Goal: Task Accomplishment & Management: Use online tool/utility

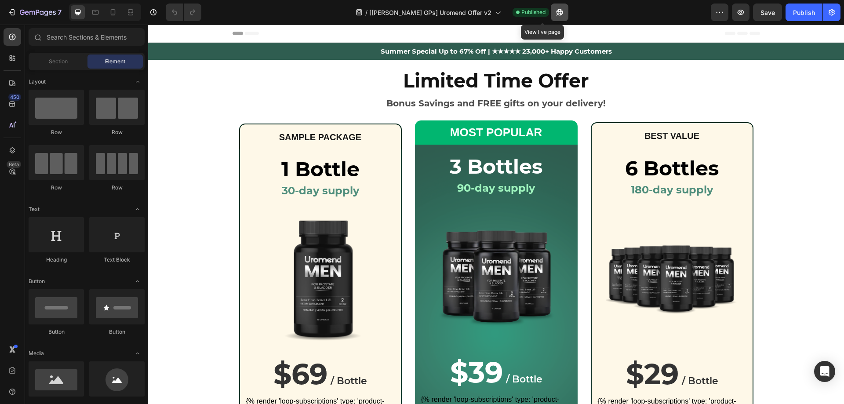
click at [556, 15] on icon "button" at bounding box center [557, 14] width 2 height 2
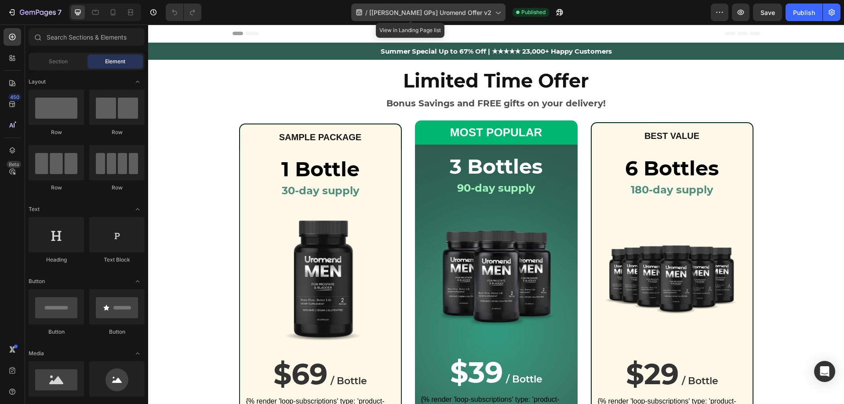
click at [493, 9] on icon at bounding box center [497, 12] width 9 height 9
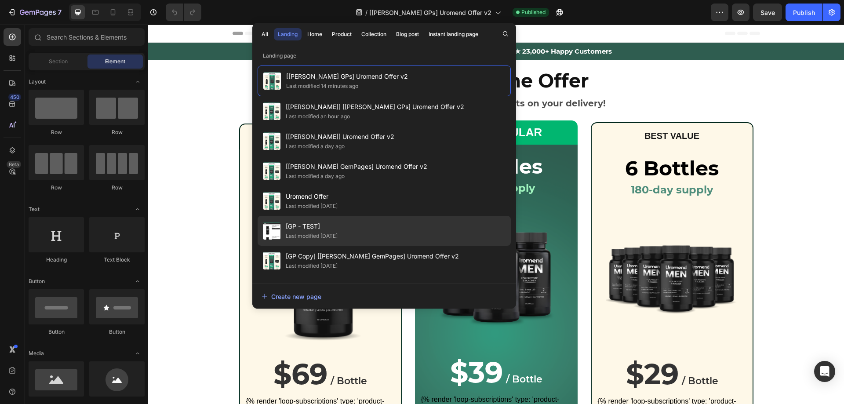
scroll to position [88, 0]
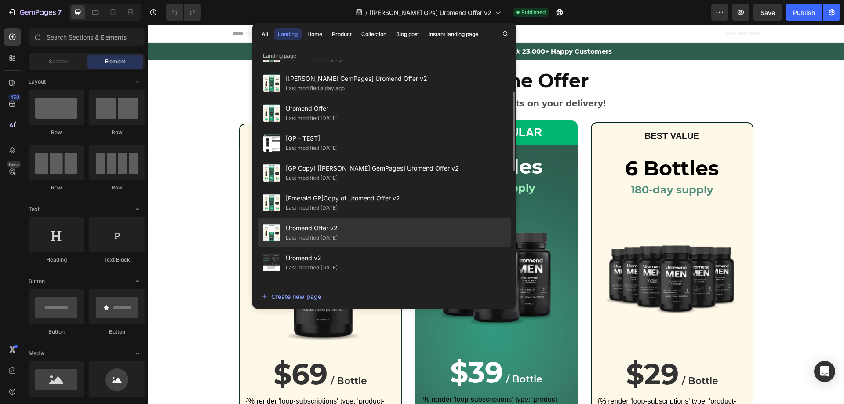
click at [338, 234] on div "Last modified [DATE]" at bounding box center [312, 238] width 52 height 9
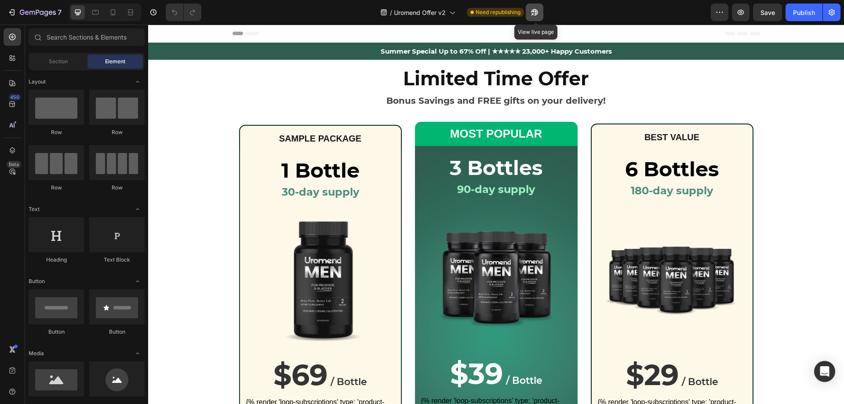
click at [539, 15] on icon "button" at bounding box center [534, 12] width 9 height 9
click at [110, 17] on div at bounding box center [113, 12] width 14 height 14
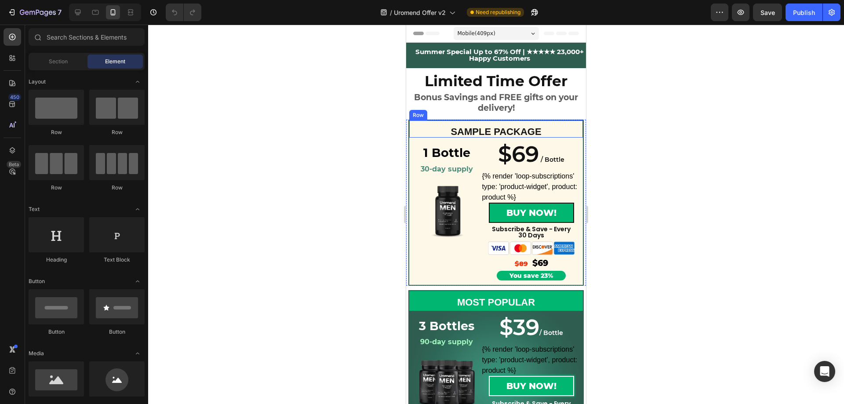
click at [534, 124] on div "SAMPLE PACKAGE Text Block" at bounding box center [496, 129] width 174 height 17
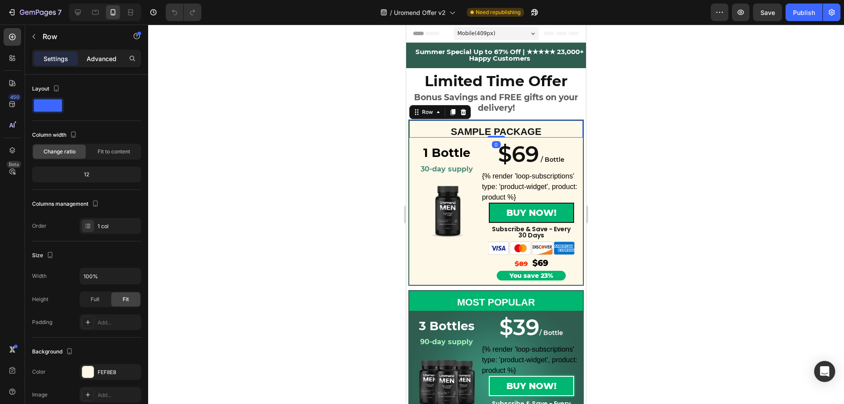
click at [112, 58] on p "Advanced" at bounding box center [102, 58] width 30 height 9
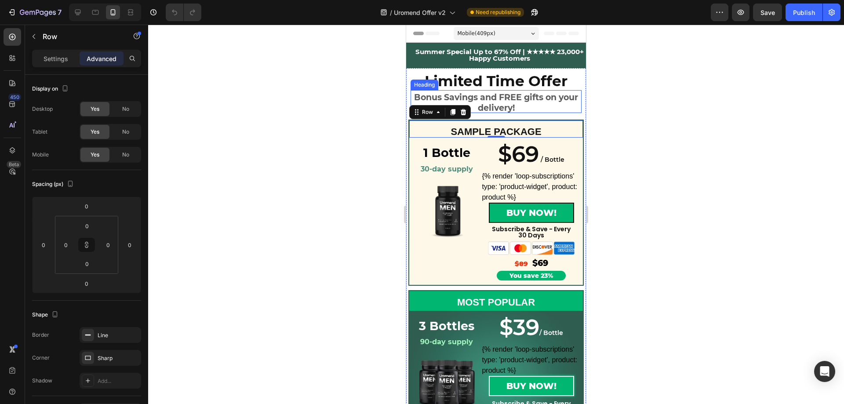
click at [522, 100] on strong "Bonus Savings and FREE gifts on your delivery!" at bounding box center [496, 102] width 164 height 21
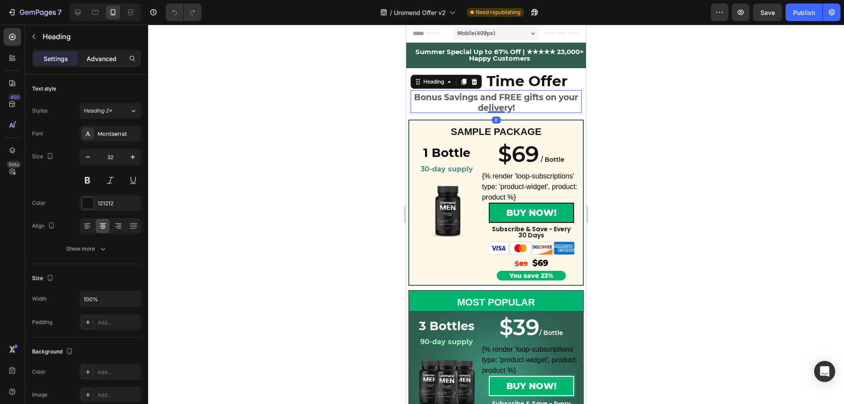
click at [100, 55] on p "Advanced" at bounding box center [102, 58] width 30 height 9
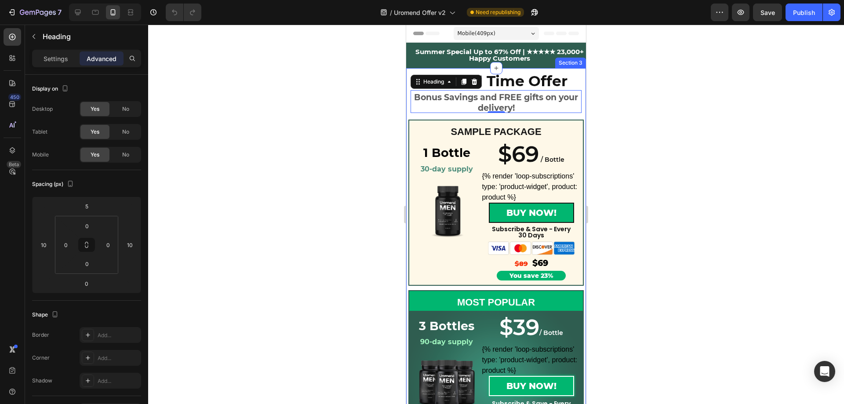
click at [444, 117] on div "Limited Time Offer Heading Bonus Savings and FREE gifts on your delivery! Headi…" at bounding box center [496, 353] width 180 height 570
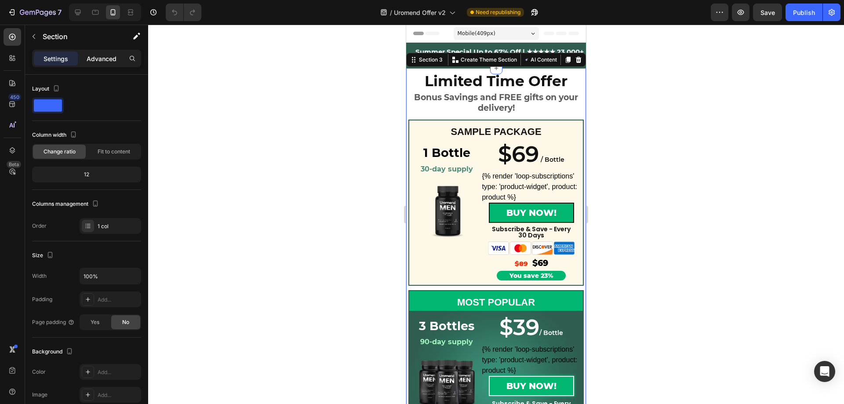
click at [100, 62] on p "Advanced" at bounding box center [102, 58] width 30 height 9
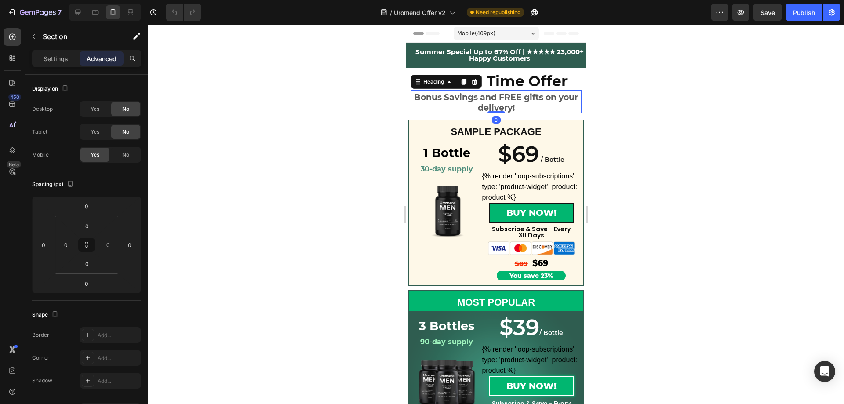
click at [443, 102] on h2 "Bonus Savings and FREE gifts on your delivery!" at bounding box center [496, 101] width 171 height 23
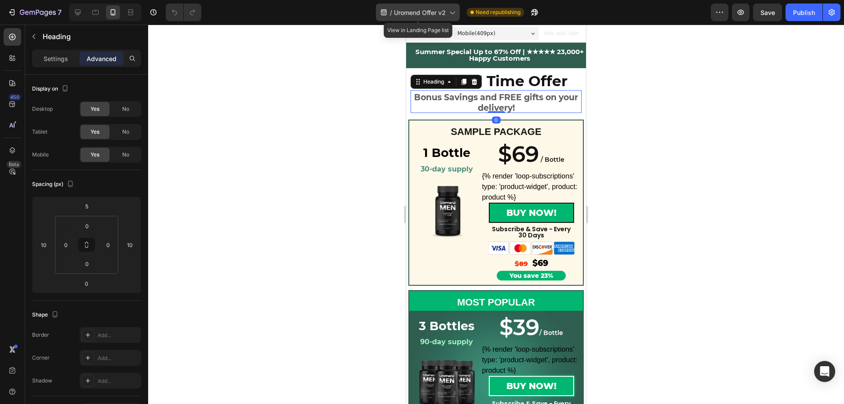
click at [449, 15] on icon at bounding box center [452, 12] width 9 height 9
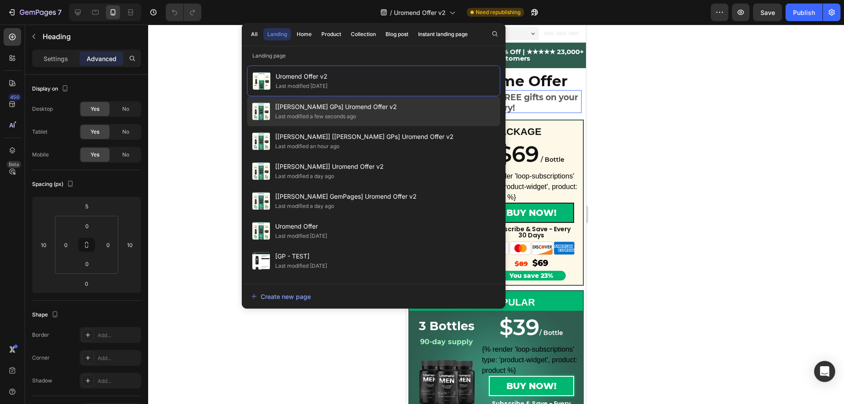
click at [329, 115] on div "Last modified a few seconds ago" at bounding box center [315, 116] width 81 height 9
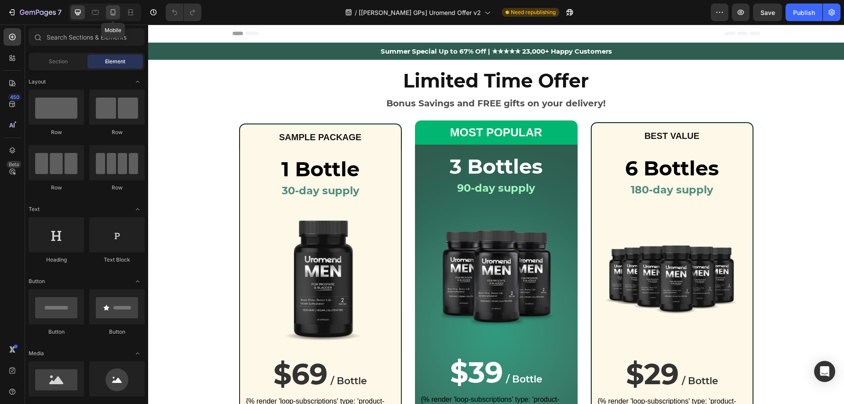
click at [118, 11] on div at bounding box center [113, 12] width 14 height 14
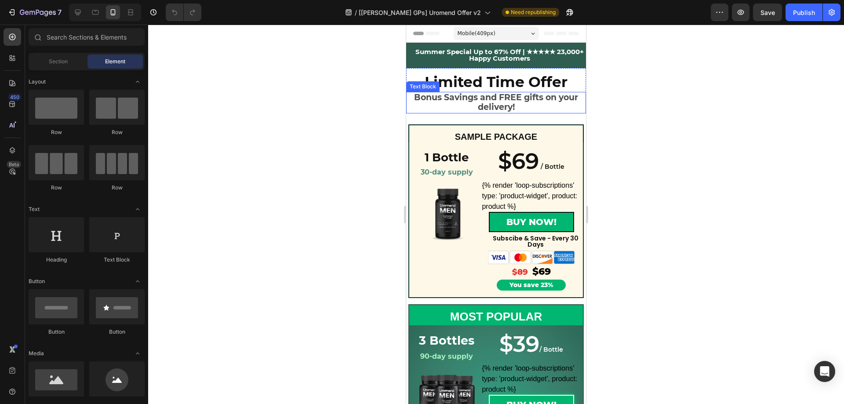
click at [468, 99] on p "Bonus Savings and FREE gifts on your delivery!" at bounding box center [496, 103] width 165 height 20
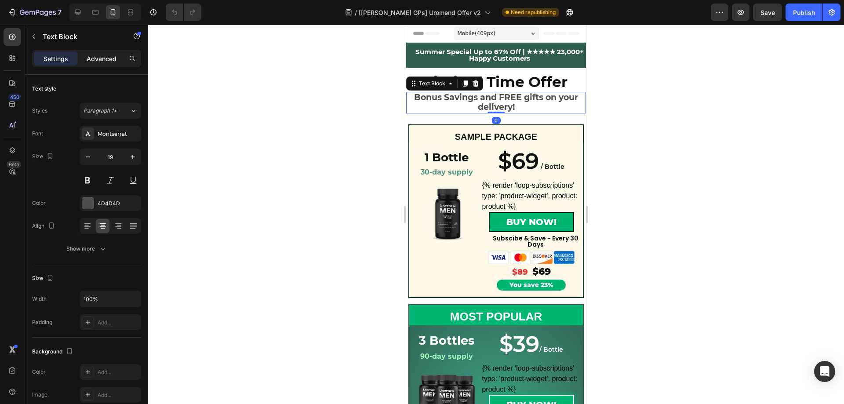
click at [107, 59] on p "Advanced" at bounding box center [102, 58] width 30 height 9
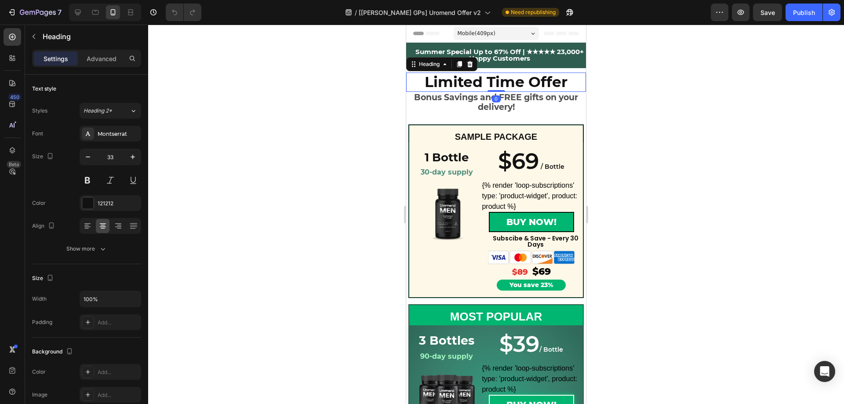
click at [510, 81] on h2 "Limited Time Offer" at bounding box center [496, 82] width 167 height 19
click at [104, 57] on p "Advanced" at bounding box center [102, 58] width 30 height 9
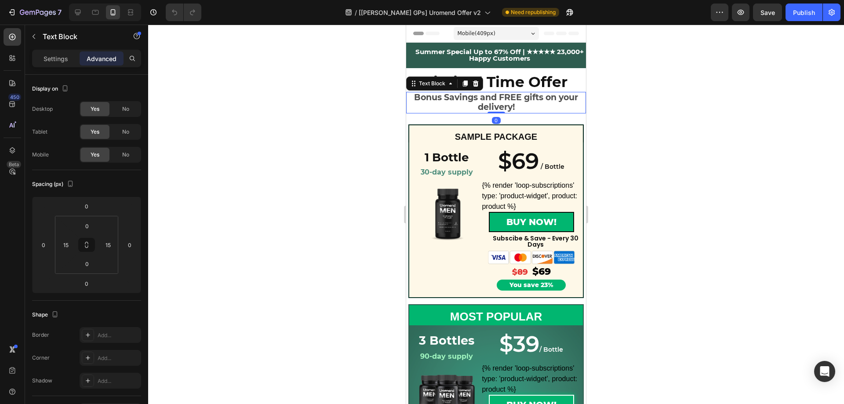
click at [455, 105] on p "Bonus Savings and FREE gifts on your delivery!" at bounding box center [496, 103] width 165 height 20
click at [89, 211] on input "0" at bounding box center [87, 206] width 18 height 13
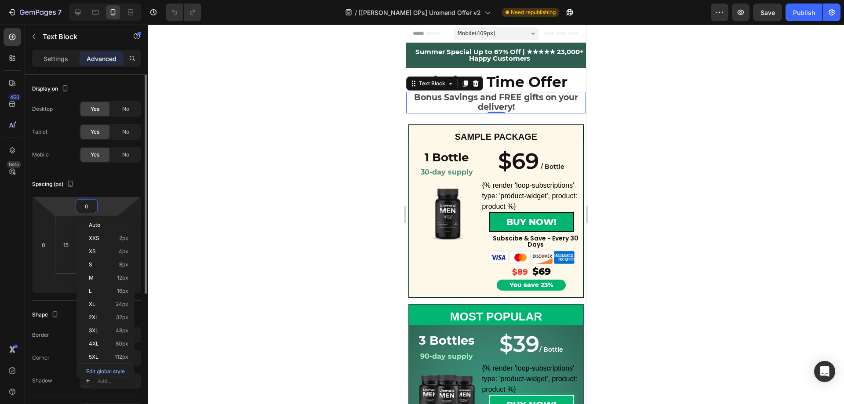
type input "5"
type input "0"
click at [131, 184] on div "Spacing (px)" at bounding box center [86, 184] width 109 height 14
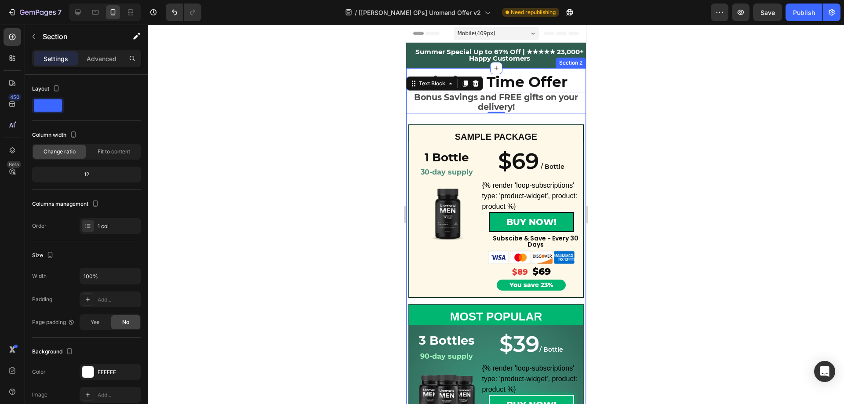
click at [439, 116] on div "Limited Time Offer Heading Bonus Savings and FREE gifts on your delivery! Text …" at bounding box center [496, 367] width 180 height 599
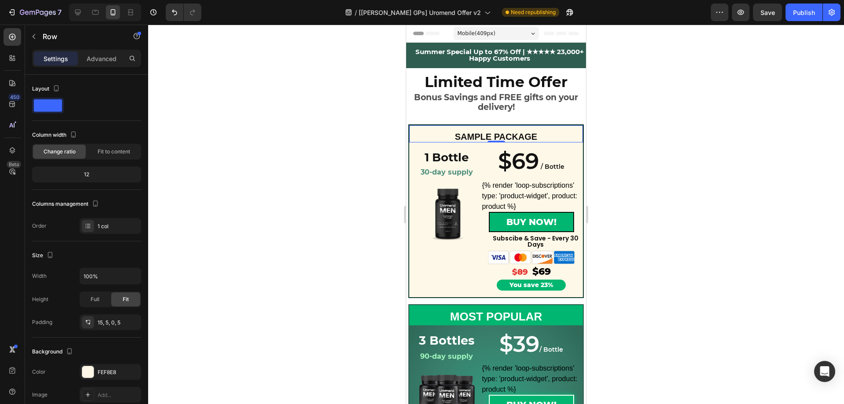
click at [438, 129] on div "SAMPLE PACKAGE Text Block Row 0" at bounding box center [496, 133] width 175 height 18
click at [95, 57] on p "Advanced" at bounding box center [102, 58] width 30 height 9
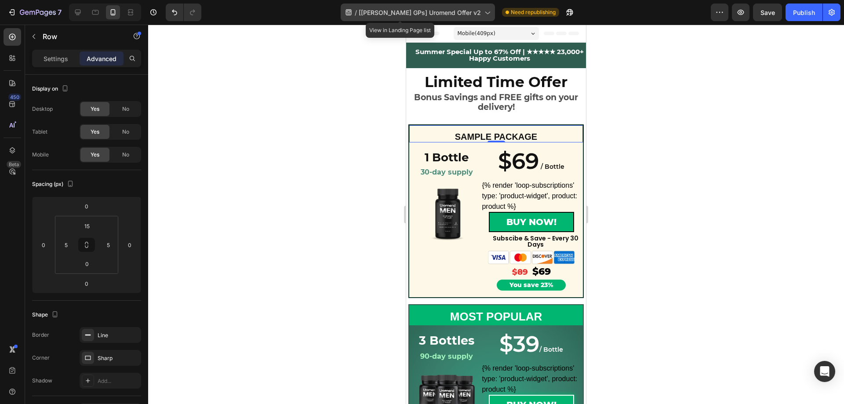
click at [486, 14] on icon at bounding box center [488, 13] width 5 height 3
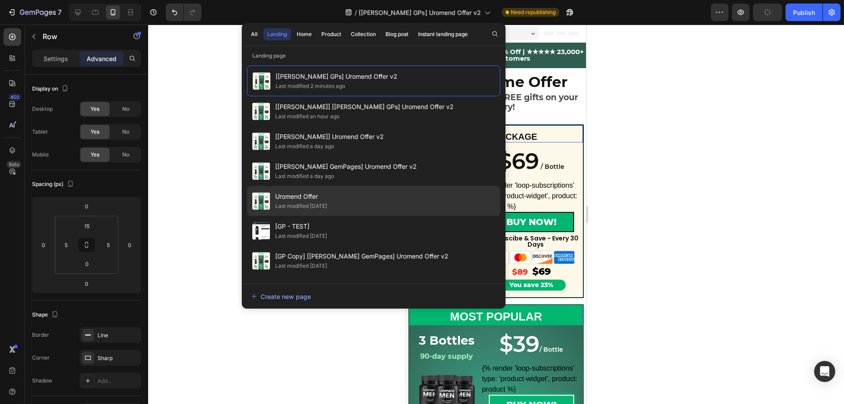
scroll to position [132, 0]
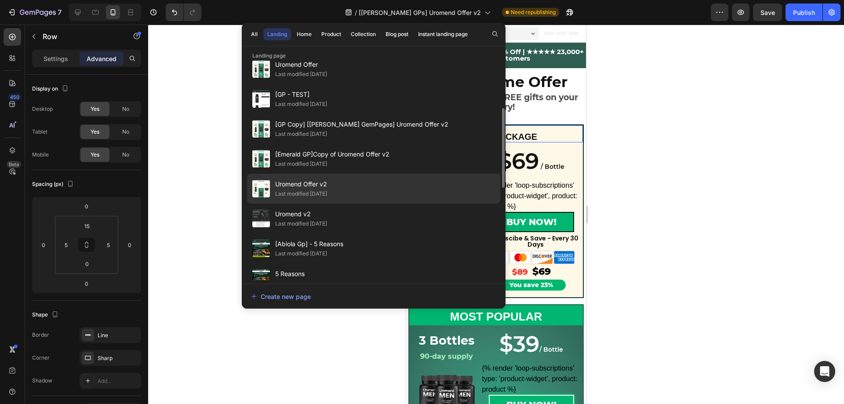
drag, startPoint x: 314, startPoint y: 188, endPoint x: 295, endPoint y: 183, distance: 19.6
click at [295, 183] on span "Uromend Offer v2" at bounding box center [301, 184] width 52 height 11
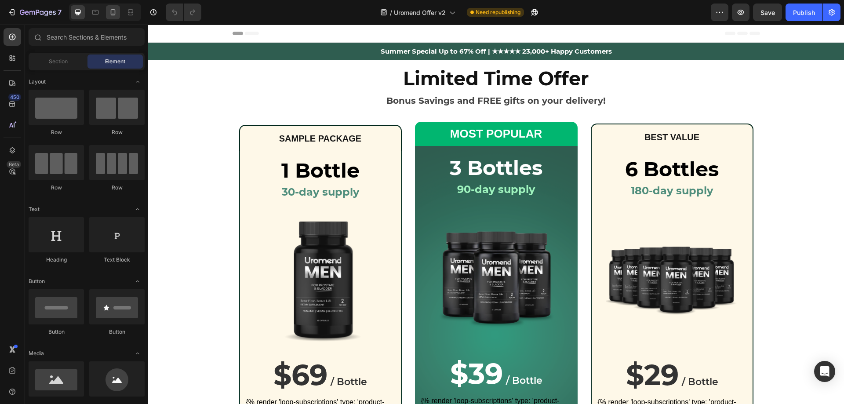
click at [110, 15] on icon at bounding box center [113, 12] width 9 height 9
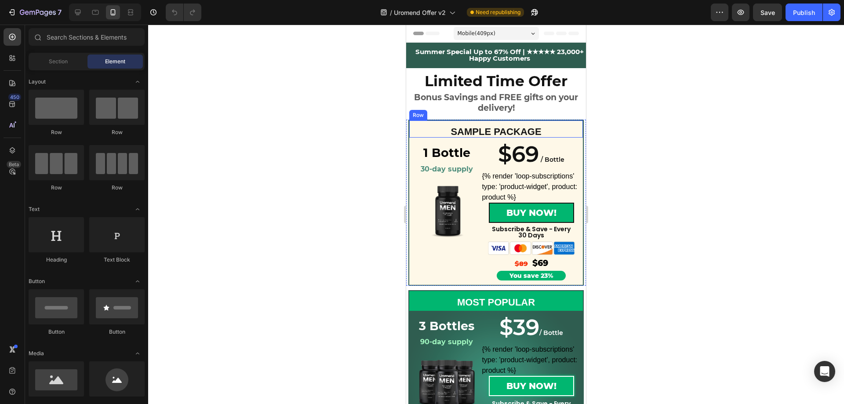
click at [447, 124] on div "SAMPLE PACKAGE Text Block" at bounding box center [496, 129] width 174 height 17
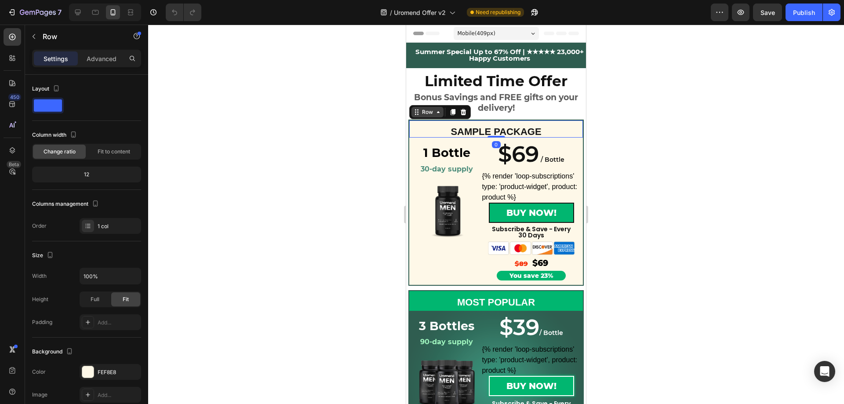
click at [420, 115] on div "Row" at bounding box center [427, 112] width 15 height 8
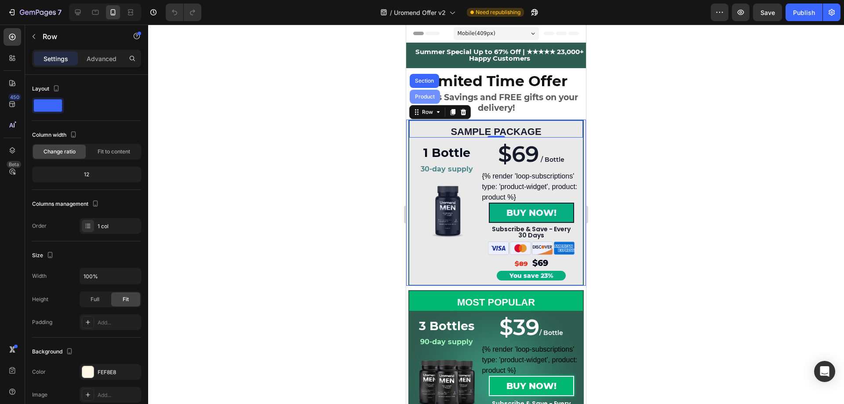
click at [420, 101] on div "Product" at bounding box center [425, 97] width 30 height 14
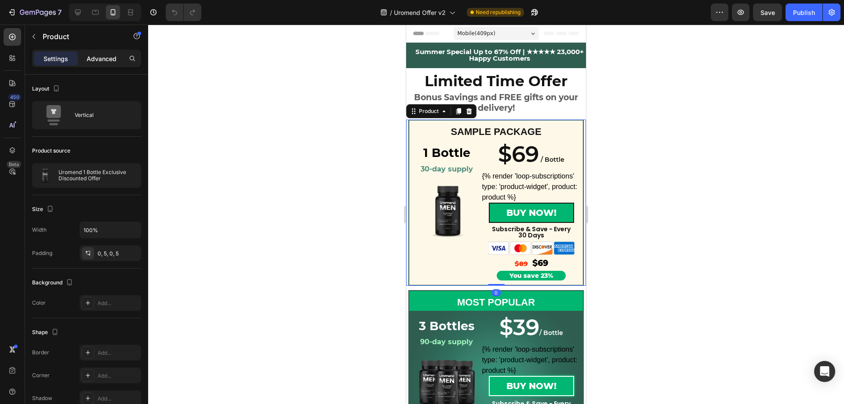
click at [101, 62] on p "Advanced" at bounding box center [102, 58] width 30 height 9
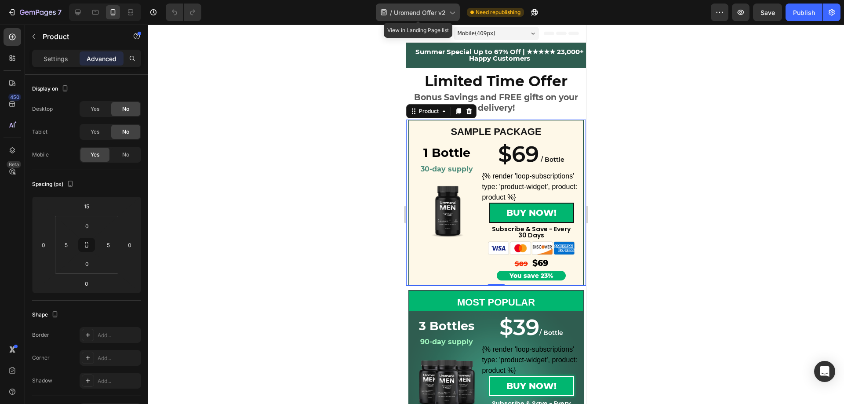
click at [448, 11] on icon at bounding box center [452, 12] width 9 height 9
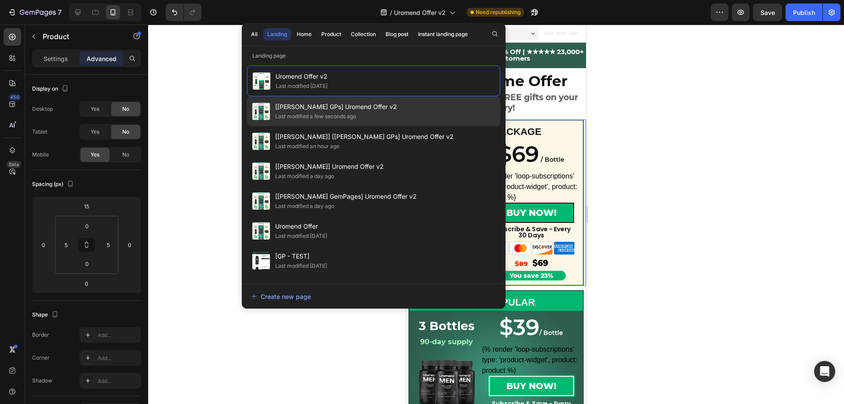
click at [307, 109] on span "[[PERSON_NAME] GPs] Uromend Offer v2" at bounding box center [336, 107] width 122 height 11
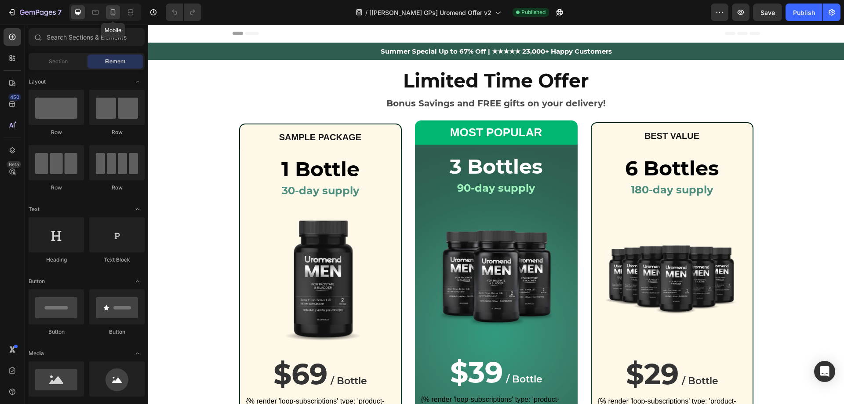
click at [115, 13] on icon at bounding box center [113, 12] width 5 height 6
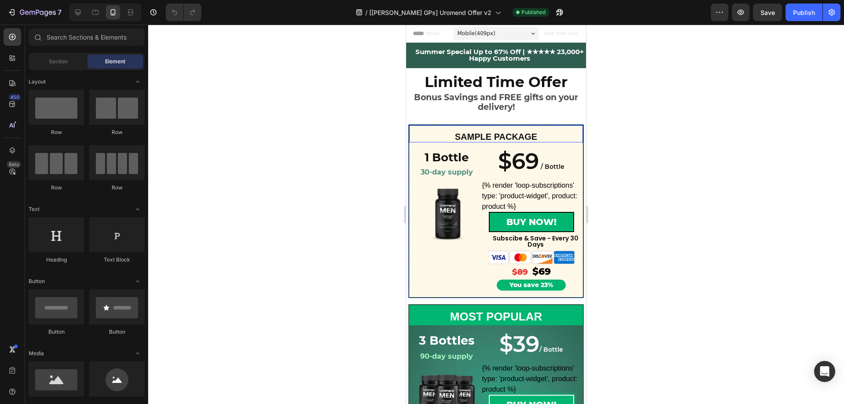
click at [422, 128] on div "SAMPLE PACKAGE Text Block Row" at bounding box center [496, 133] width 175 height 18
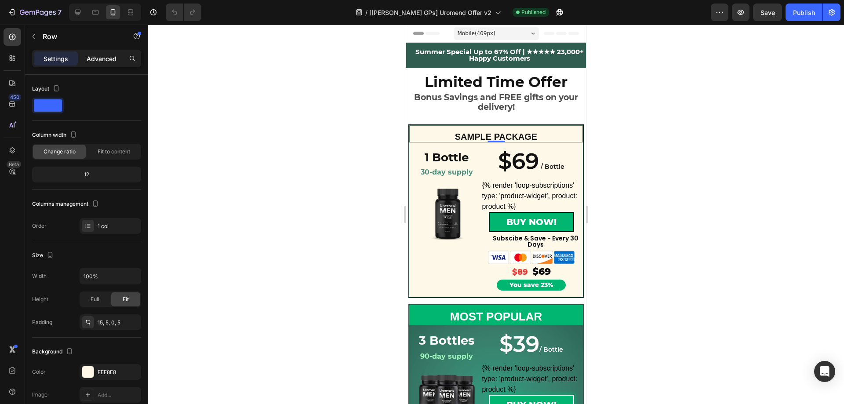
click at [96, 57] on p "Advanced" at bounding box center [102, 58] width 30 height 9
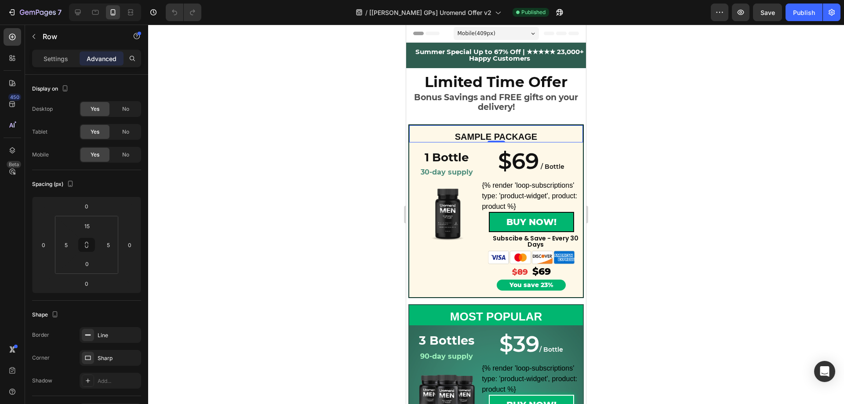
click at [415, 129] on div "SAMPLE PACKAGE Text Block Row 0" at bounding box center [496, 133] width 175 height 18
click at [636, 149] on div at bounding box center [496, 215] width 696 height 380
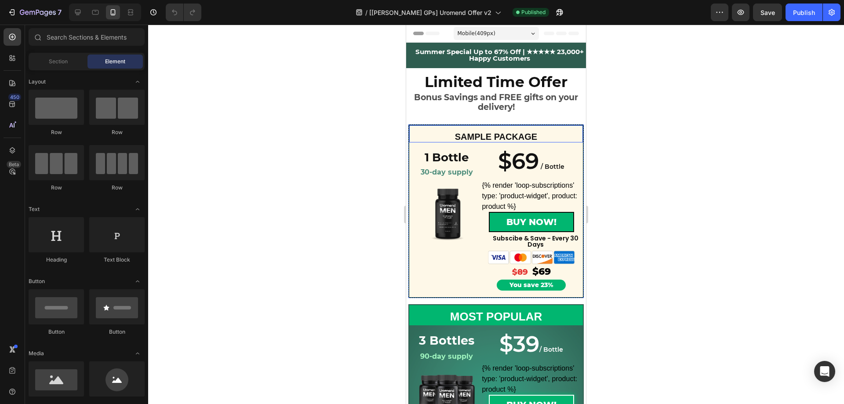
click at [419, 129] on div "SAMPLE PACKAGE Text Block Row" at bounding box center [496, 133] width 175 height 18
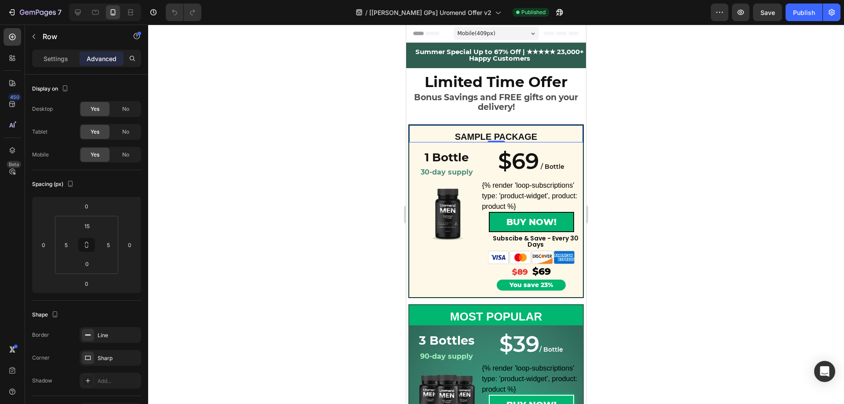
click at [422, 129] on div "SAMPLE PACKAGE Text Block Row 0" at bounding box center [496, 133] width 175 height 18
click at [413, 107] on div "Bonus Savings and FREE gifts on your delivery! Text Block" at bounding box center [496, 103] width 180 height 22
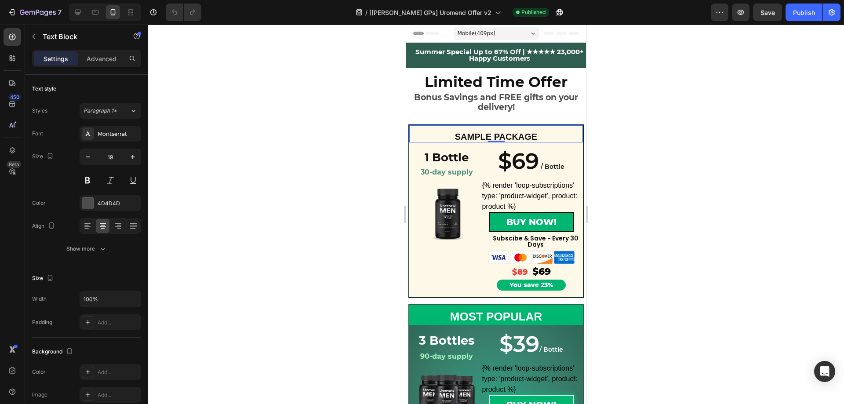
click at [417, 131] on div "SAMPLE PACKAGE Text Block Row 0" at bounding box center [496, 133] width 175 height 18
click at [417, 153] on h2 "1 Bottle" at bounding box center [447, 157] width 70 height 19
click at [424, 174] on div "Heading" at bounding box center [435, 176] width 24 height 8
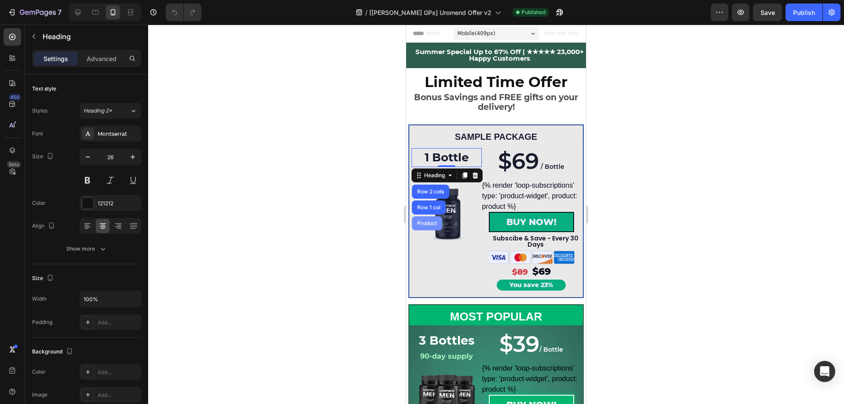
click at [424, 219] on div "Product" at bounding box center [427, 223] width 30 height 14
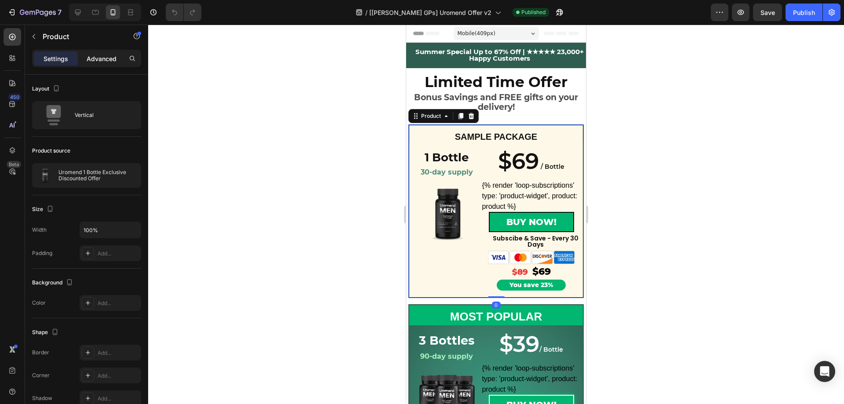
click at [106, 60] on p "Advanced" at bounding box center [102, 58] width 30 height 9
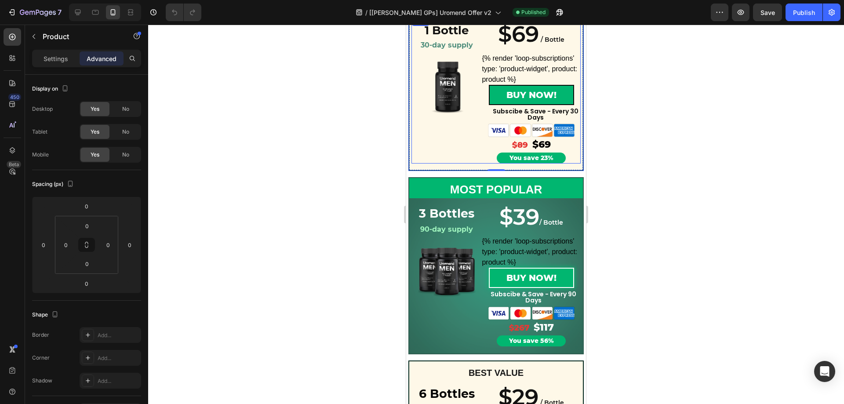
scroll to position [132, 0]
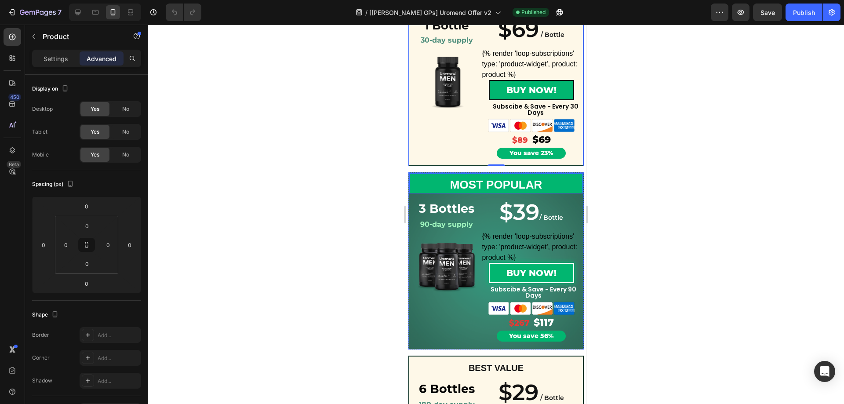
click at [420, 175] on div "MOST POPULAR Text Block Row" at bounding box center [496, 182] width 175 height 21
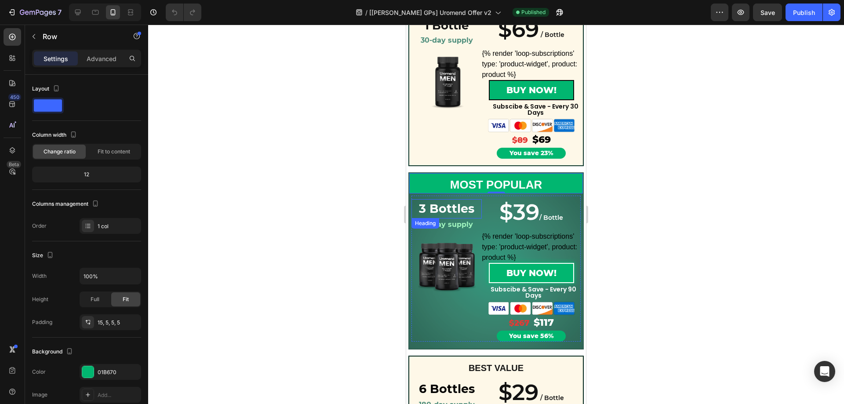
click at [416, 201] on h2 "3 Bottles" at bounding box center [447, 208] width 70 height 19
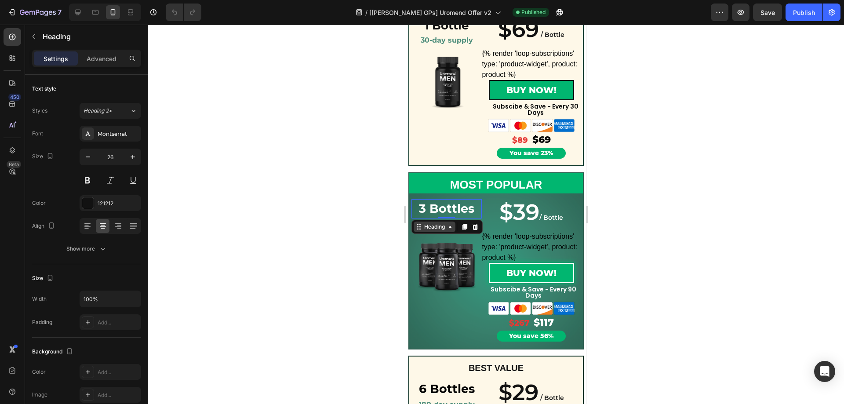
click at [422, 229] on icon at bounding box center [419, 226] width 7 height 7
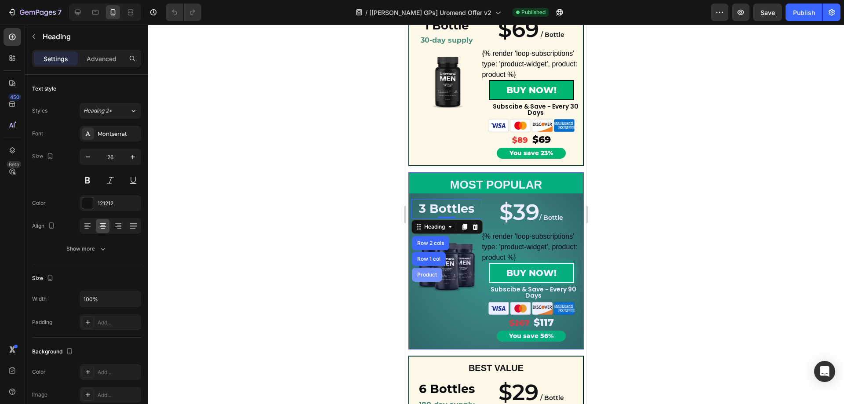
click at [430, 272] on div "Product" at bounding box center [427, 274] width 23 height 5
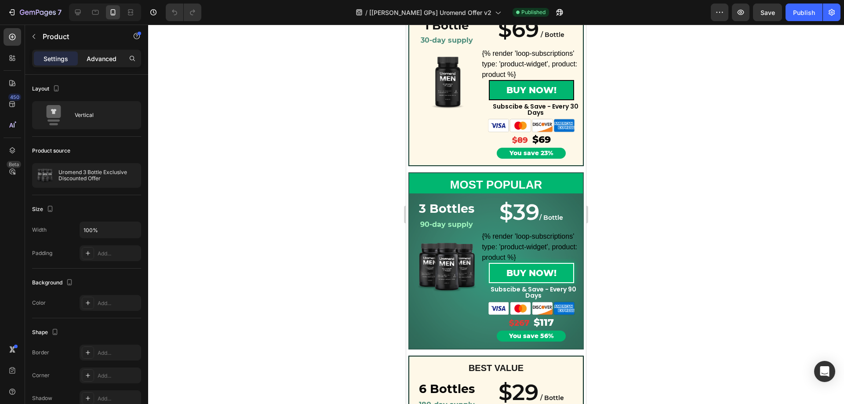
click at [100, 55] on p "Advanced" at bounding box center [102, 58] width 30 height 9
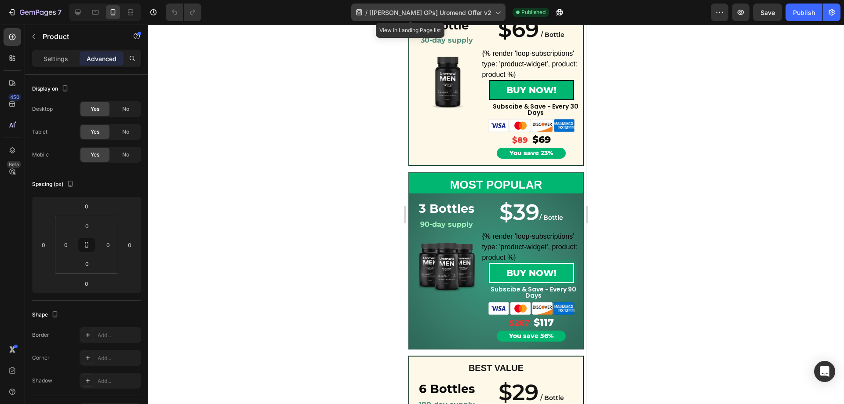
click at [493, 15] on icon at bounding box center [497, 12] width 9 height 9
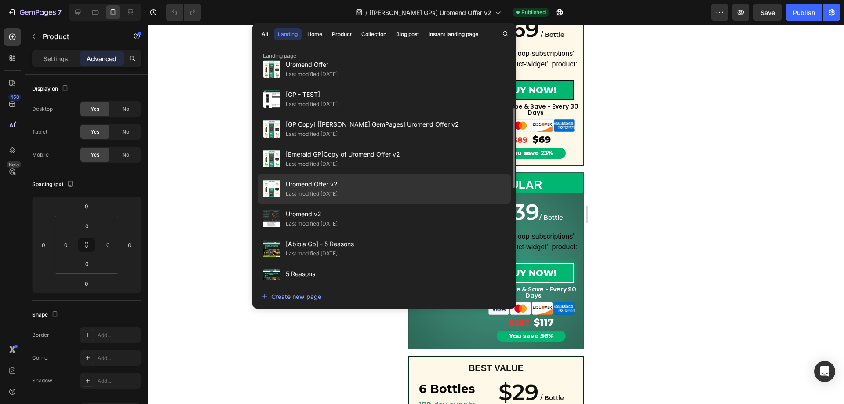
click at [338, 194] on div "Last modified [DATE]" at bounding box center [312, 194] width 52 height 9
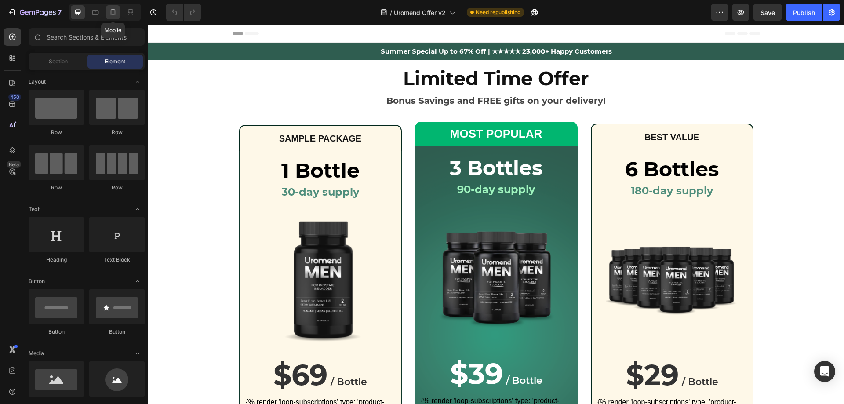
click at [112, 9] on icon at bounding box center [113, 12] width 9 height 9
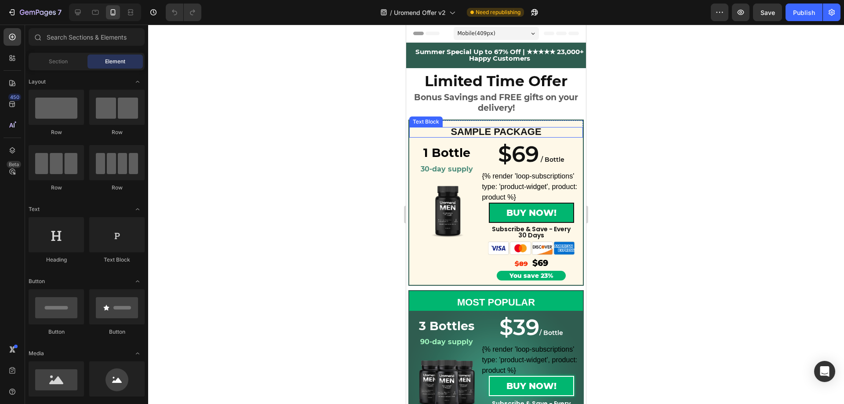
click at [438, 125] on div "Text Block" at bounding box center [425, 122] width 33 height 11
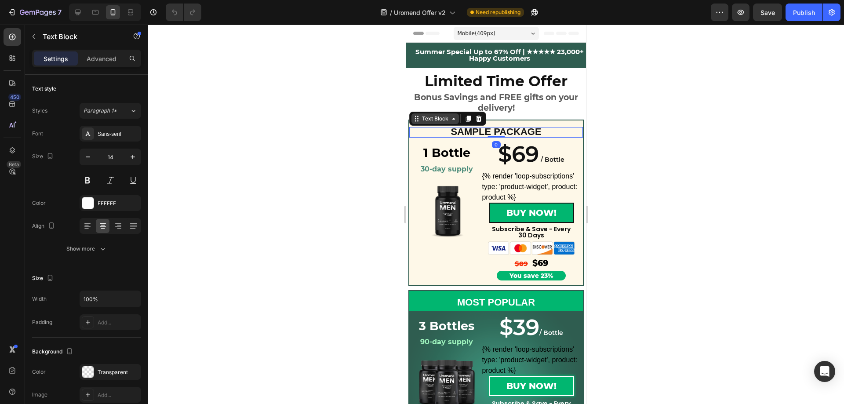
click at [417, 118] on icon at bounding box center [416, 118] width 7 height 7
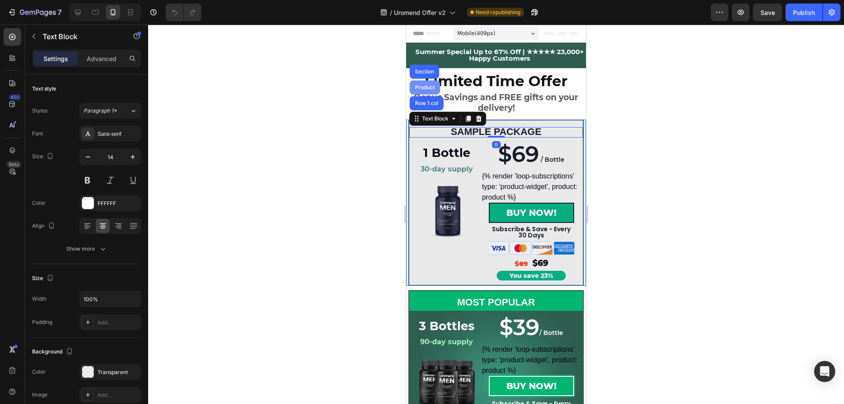
click at [427, 89] on div "Product" at bounding box center [424, 87] width 23 height 5
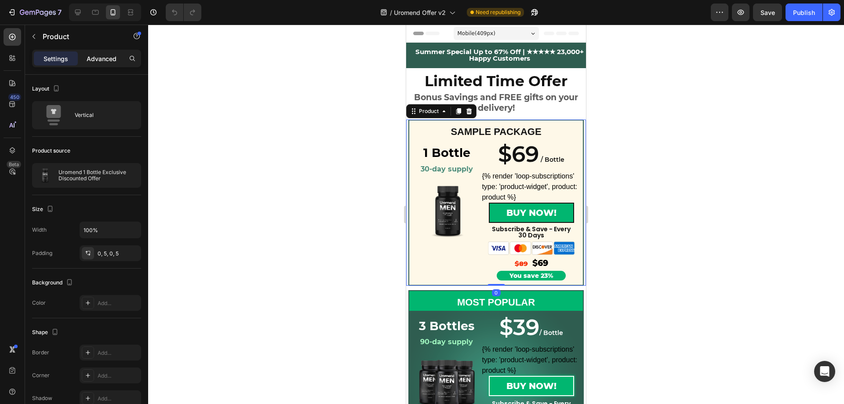
click at [103, 59] on p "Advanced" at bounding box center [102, 58] width 30 height 9
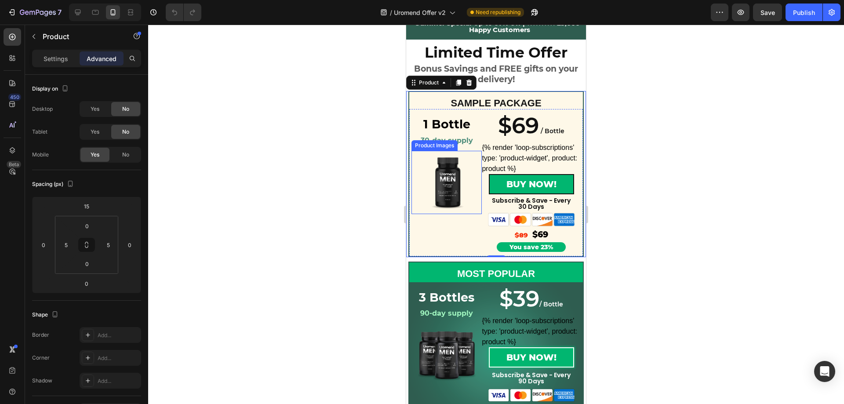
scroll to position [44, 0]
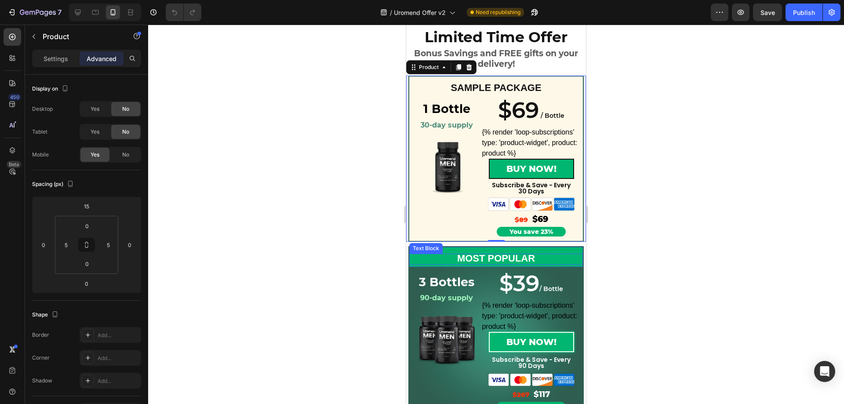
click at [428, 256] on p "MOST POPULAR" at bounding box center [496, 259] width 172 height 9
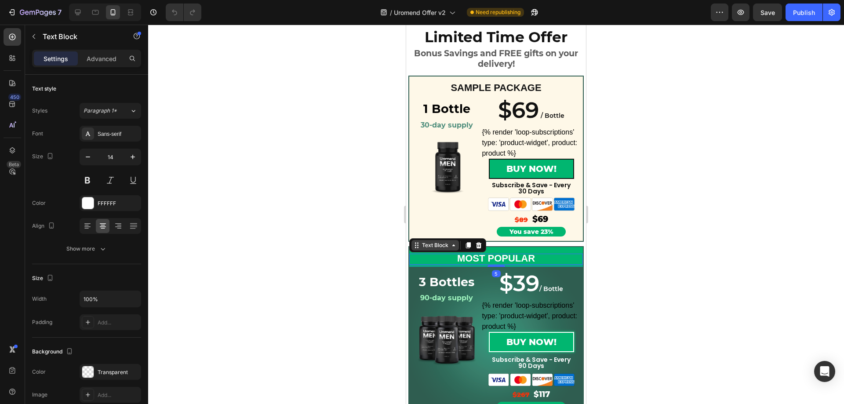
click at [419, 246] on icon at bounding box center [416, 245] width 7 height 7
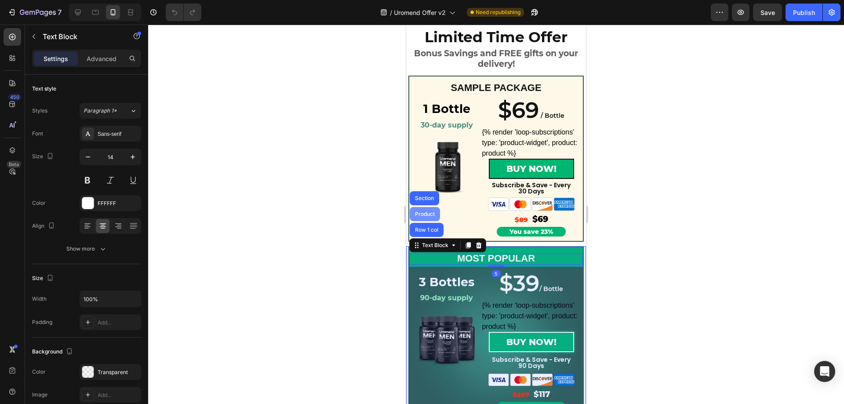
click at [428, 212] on div "Product" at bounding box center [424, 214] width 23 height 5
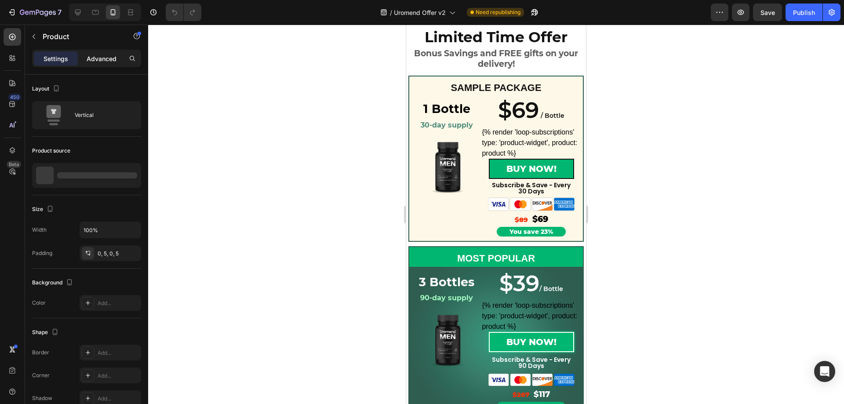
click at [97, 57] on p "Advanced" at bounding box center [102, 58] width 30 height 9
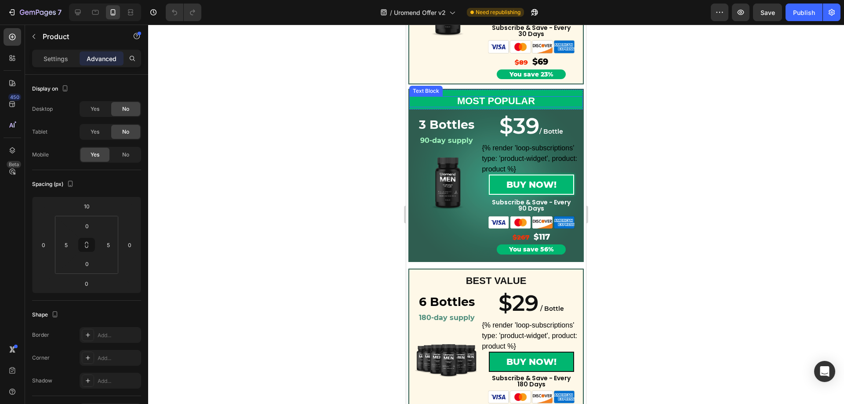
scroll to position [220, 0]
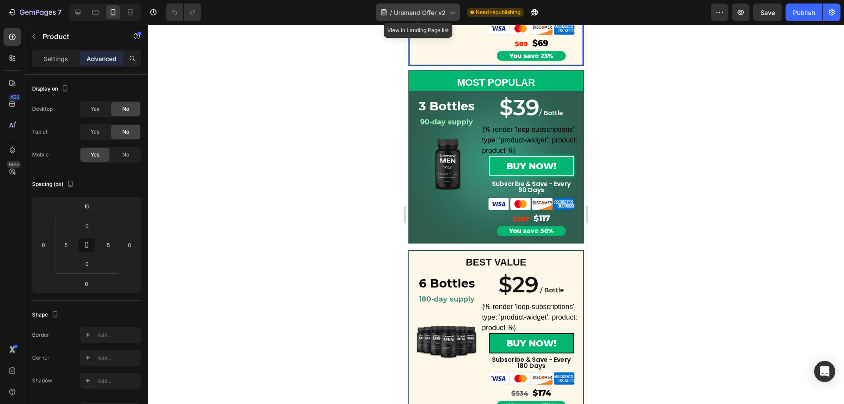
click at [431, 9] on span "Uromend Offer v2" at bounding box center [420, 12] width 52 height 9
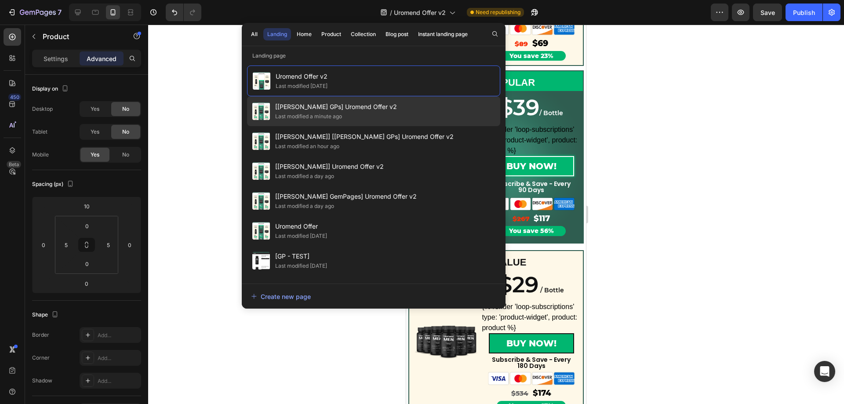
click at [322, 119] on div "Last modified a minute ago" at bounding box center [308, 116] width 67 height 9
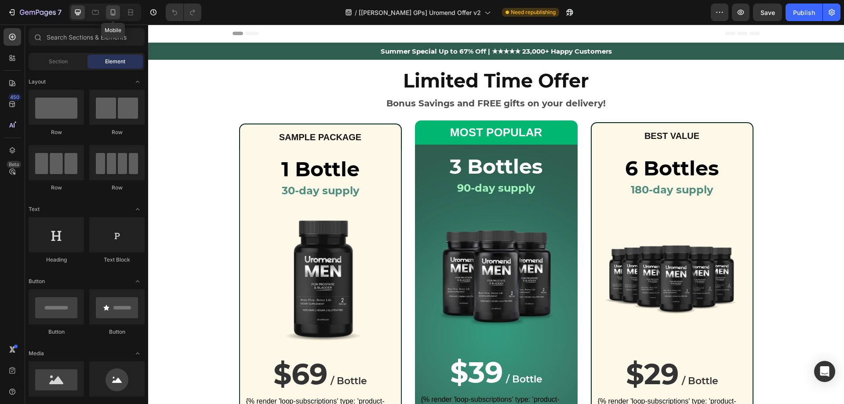
click at [111, 14] on icon at bounding box center [113, 12] width 5 height 6
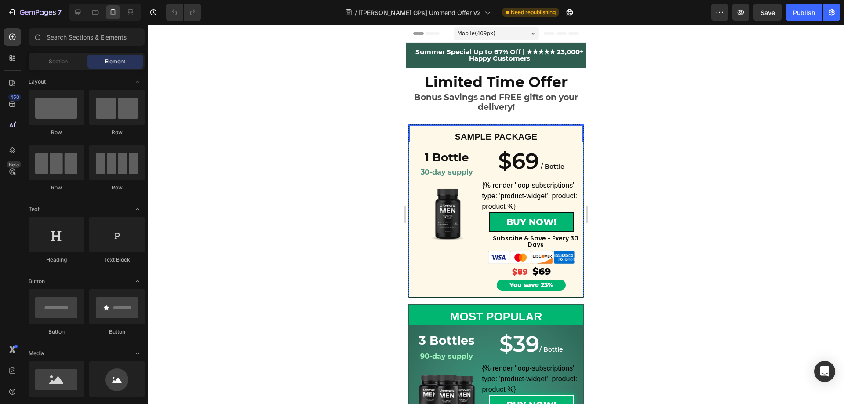
click at [425, 131] on div "SAMPLE PACKAGE Text Block Row" at bounding box center [496, 133] width 175 height 18
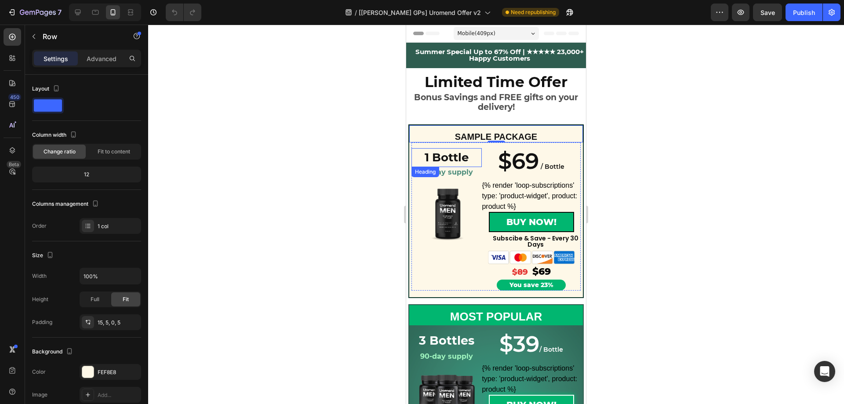
click at [422, 153] on h2 "1 Bottle" at bounding box center [447, 157] width 70 height 19
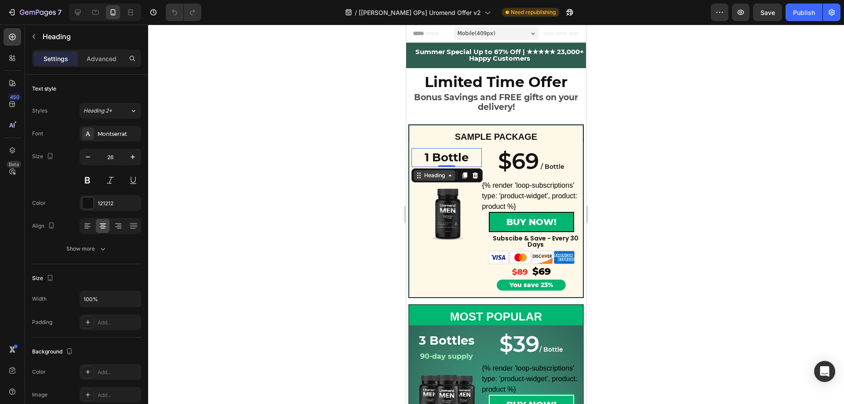
click at [422, 174] on icon at bounding box center [419, 175] width 7 height 7
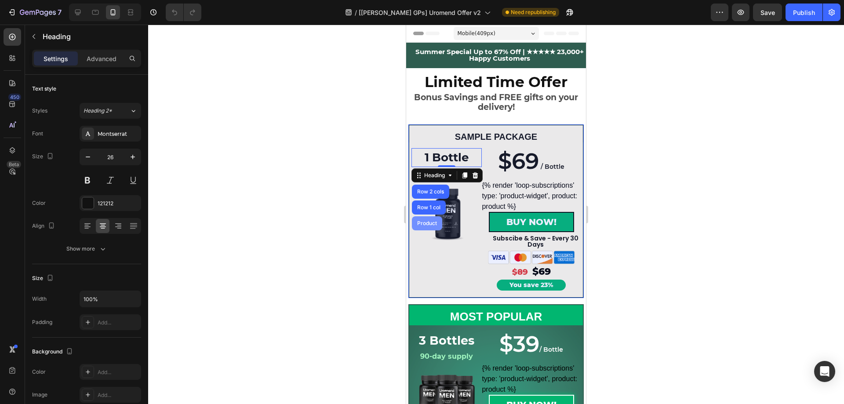
click at [422, 221] on div "Product" at bounding box center [427, 223] width 23 height 5
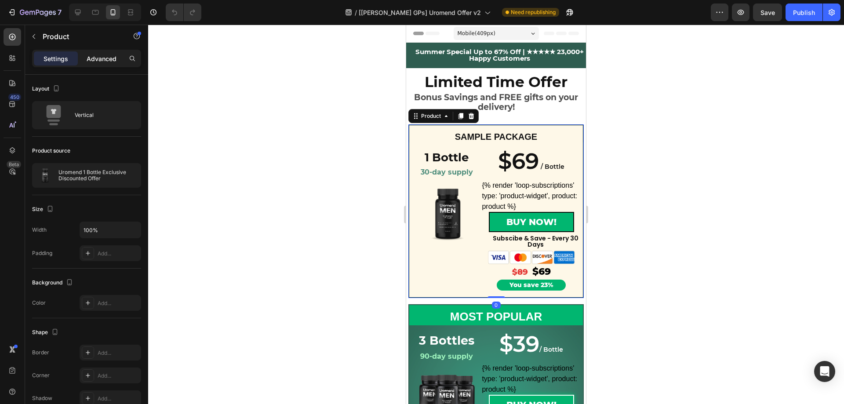
click at [94, 53] on div "Advanced" at bounding box center [102, 58] width 44 height 14
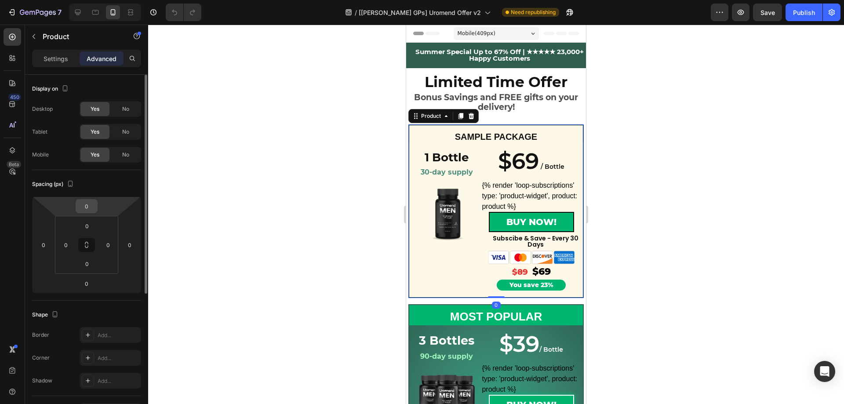
click at [95, 209] on div "0" at bounding box center [87, 206] width 22 height 14
click at [89, 207] on input "0" at bounding box center [87, 206] width 18 height 13
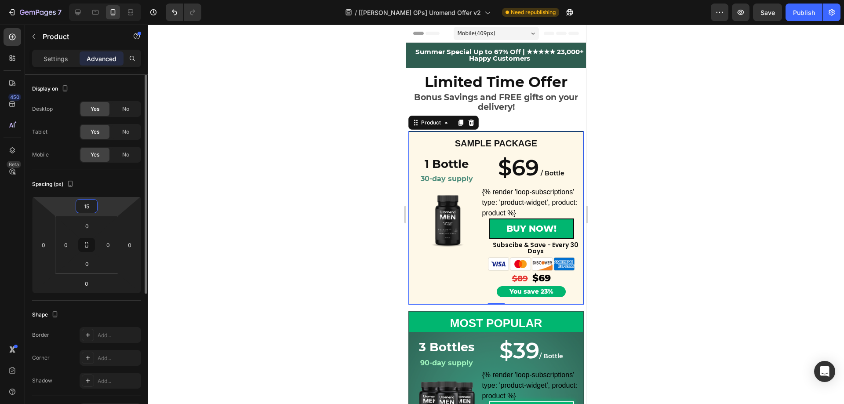
type input "1"
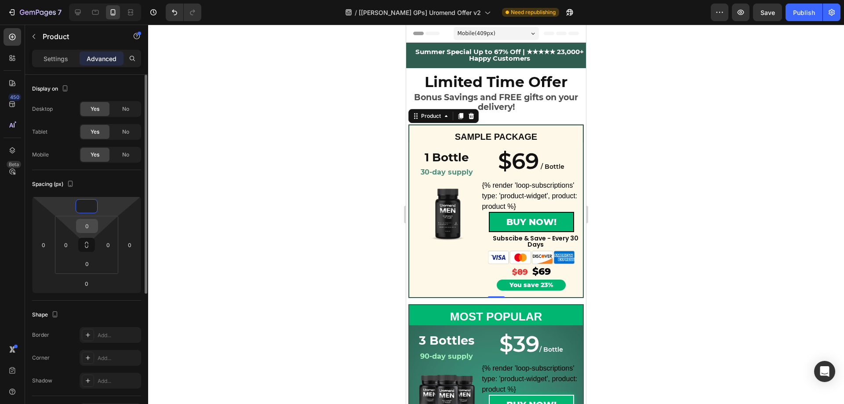
click at [90, 228] on input "0" at bounding box center [87, 225] width 18 height 13
type input "0"
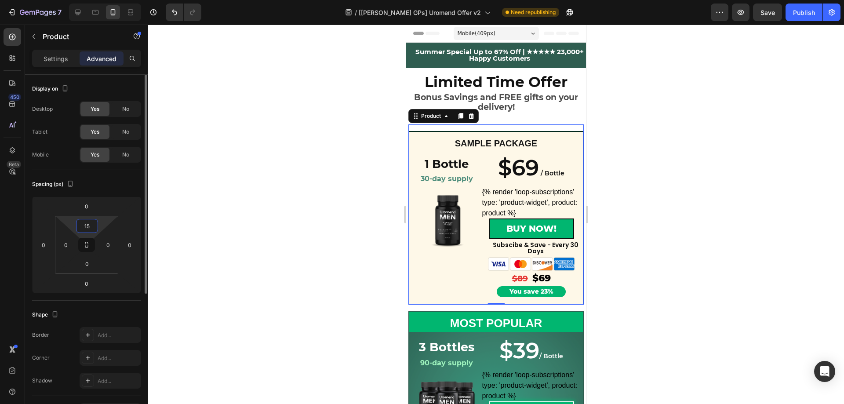
type input "1"
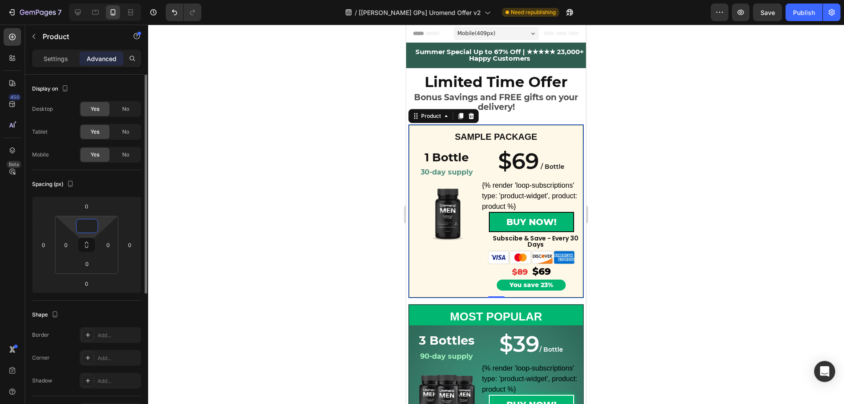
type input "0"
click at [123, 186] on div "Spacing (px)" at bounding box center [86, 184] width 109 height 14
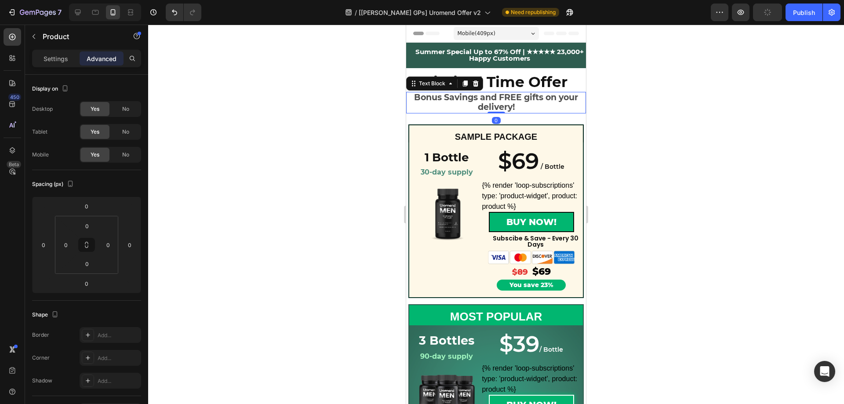
click at [538, 103] on p "Bonus Savings and FREE gifts on your delivery!" at bounding box center [496, 103] width 165 height 20
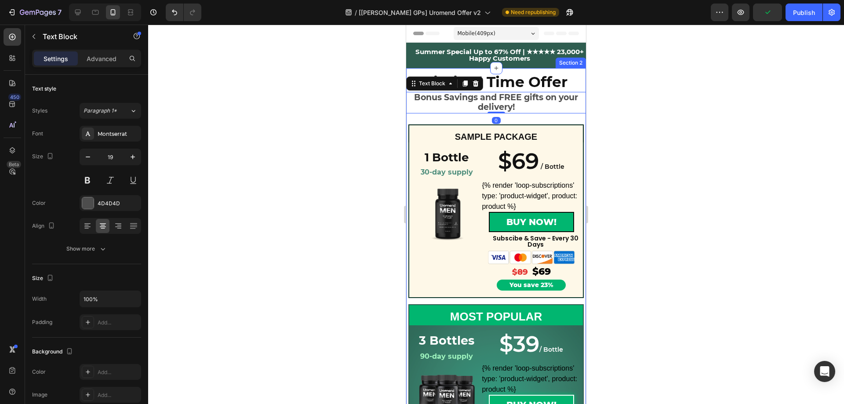
click at [533, 117] on div "Limited Time Offer Heading Bonus Savings and FREE gifts on your delivery! Text …" at bounding box center [496, 367] width 180 height 599
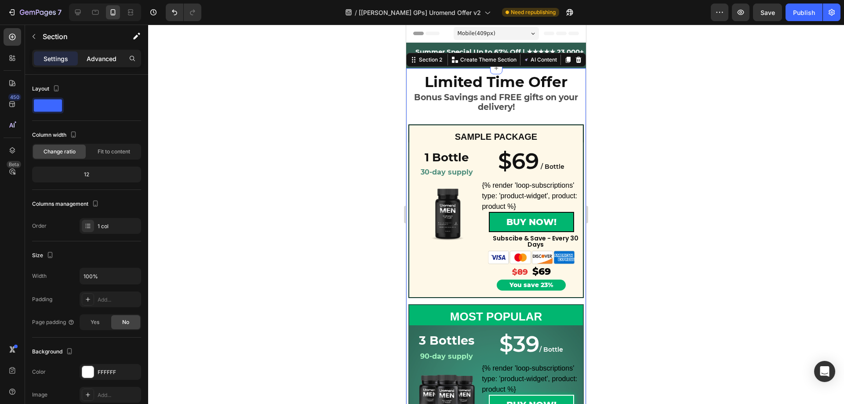
click at [95, 56] on p "Advanced" at bounding box center [102, 58] width 30 height 9
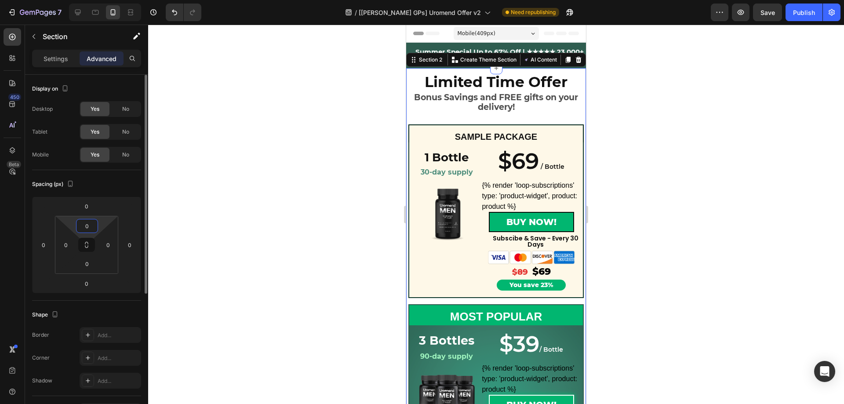
click at [89, 228] on input "0" at bounding box center [87, 225] width 18 height 13
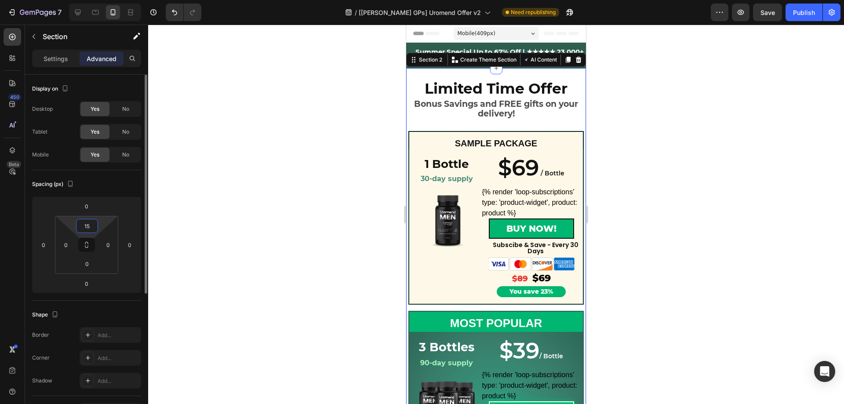
type input "1"
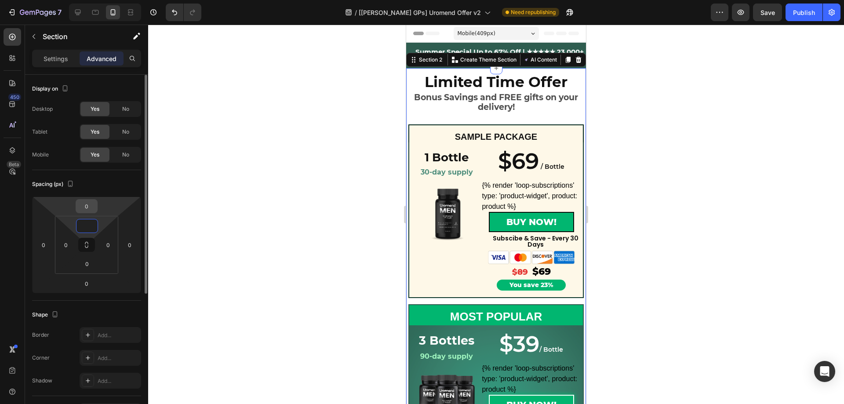
click at [91, 210] on input "0" at bounding box center [87, 206] width 18 height 13
type input "0"
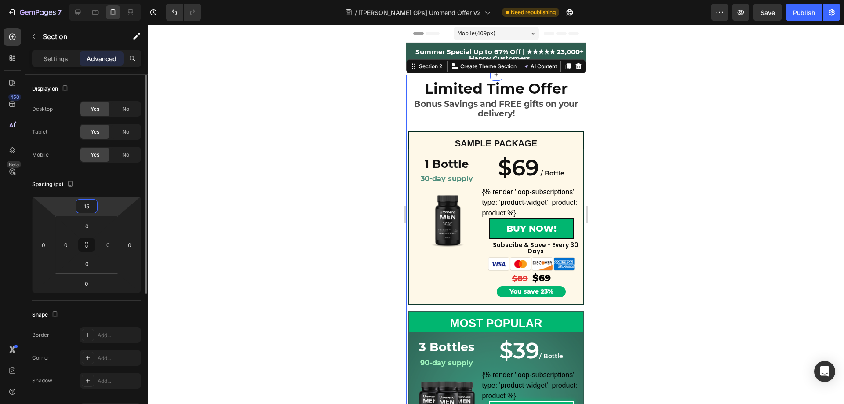
type input "1"
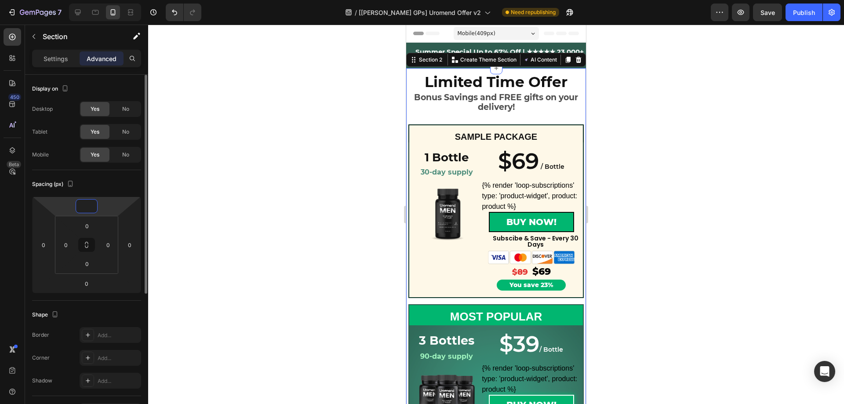
click at [0, 0] on div "Spacing (px) 0 0 0 0 0 0 0" at bounding box center [0, 0] width 0 height 0
type input "0"
click at [497, 119] on div "Limited Time Offer Heading Bonus Savings and FREE gifts on your delivery! Text …" at bounding box center [496, 367] width 180 height 599
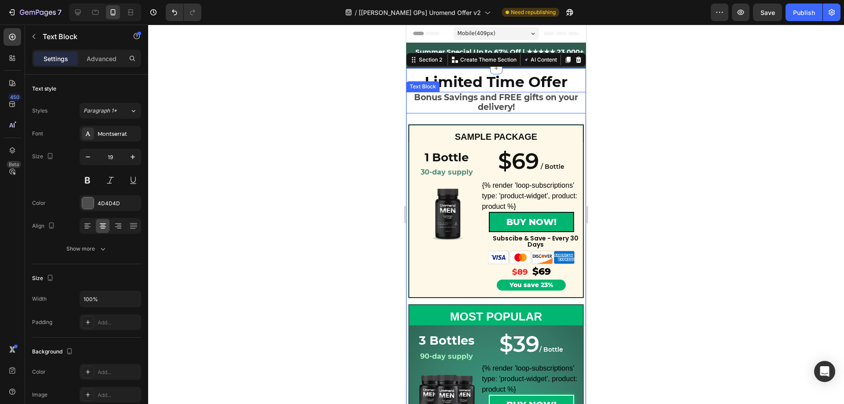
click at [501, 105] on p "Bonus Savings and FREE gifts on your delivery!" at bounding box center [496, 103] width 165 height 20
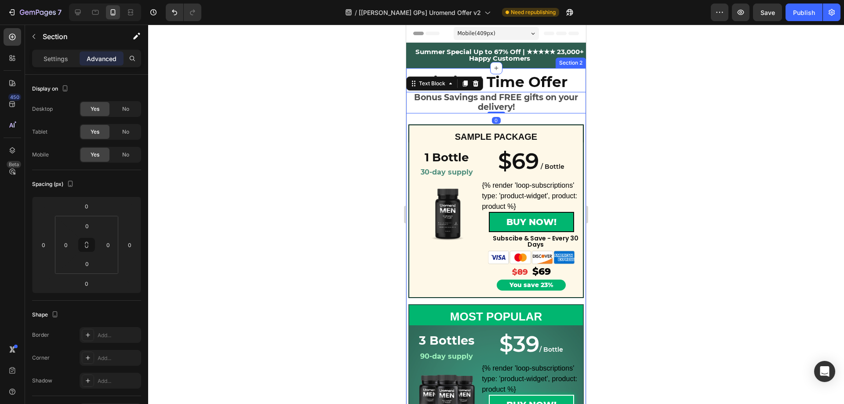
click at [478, 119] on div "Limited Time Offer Heading Bonus Savings and FREE gifts on your delivery! Text …" at bounding box center [496, 367] width 180 height 599
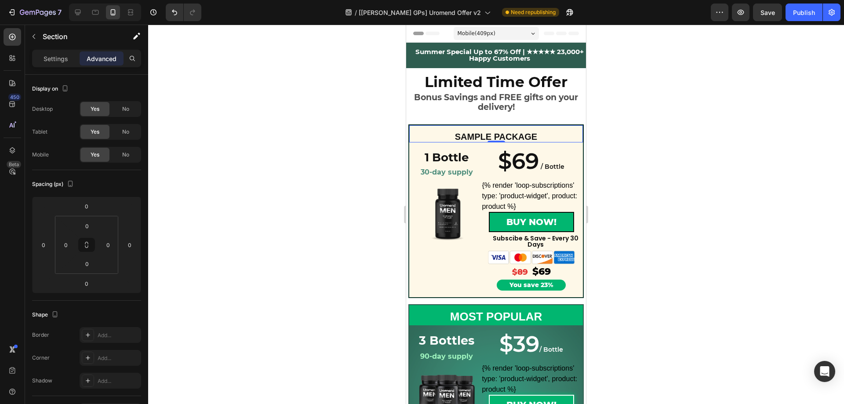
click at [432, 128] on div "SAMPLE PACKAGE Text Block Row 0" at bounding box center [496, 133] width 175 height 18
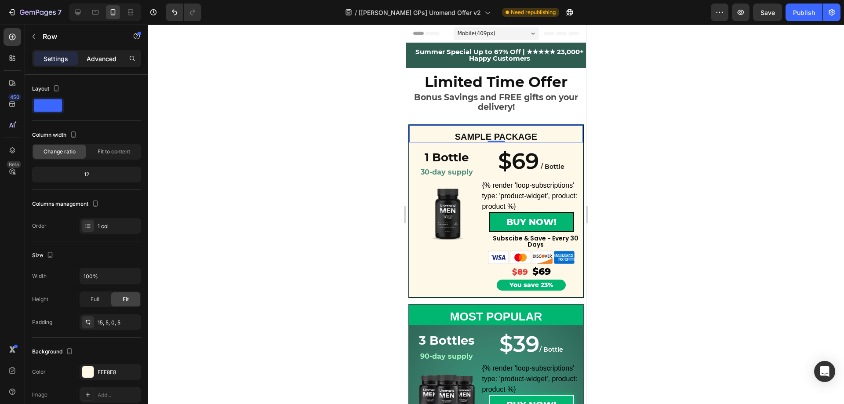
click at [102, 60] on p "Advanced" at bounding box center [102, 58] width 30 height 9
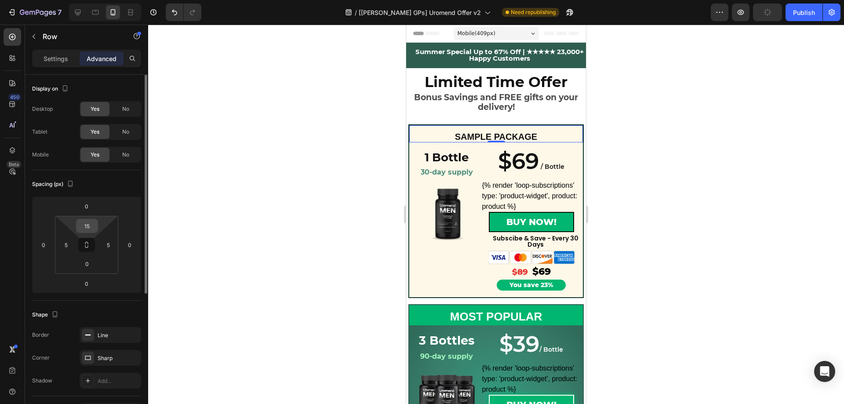
click at [90, 228] on input "15" at bounding box center [87, 225] width 18 height 13
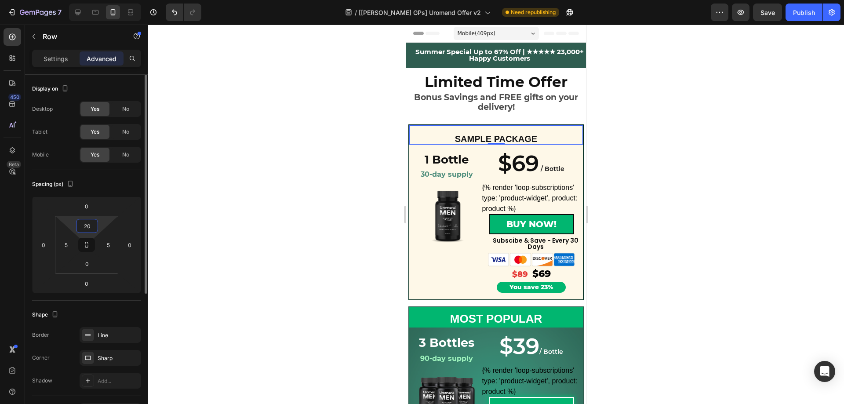
type input "2"
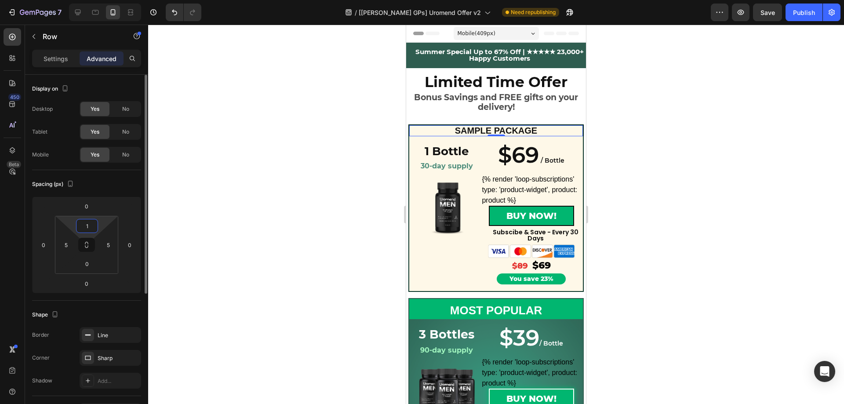
type input "15"
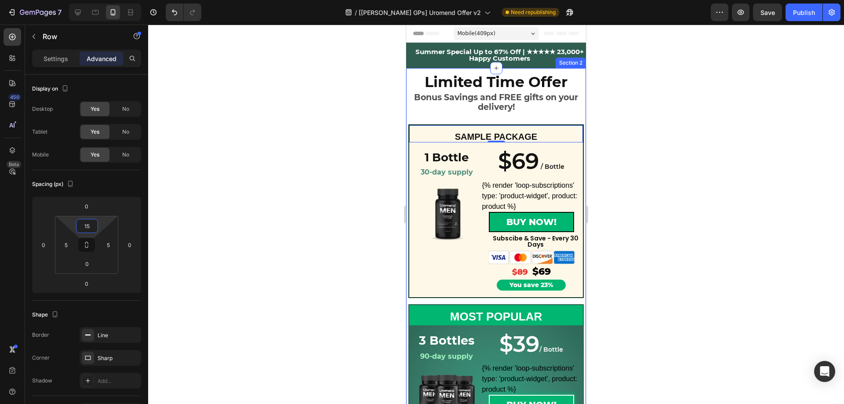
click at [483, 120] on div "Limited Time Offer Heading Bonus Savings and FREE gifts on your delivery! Text …" at bounding box center [496, 367] width 180 height 599
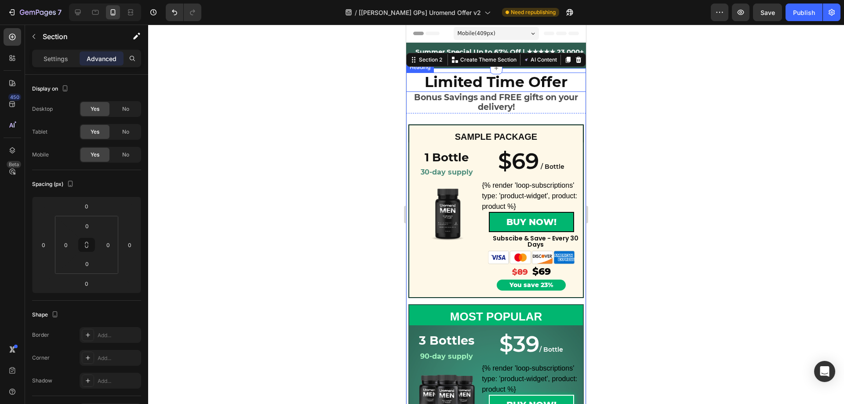
click at [448, 82] on h2 "Limited Time Offer" at bounding box center [496, 82] width 167 height 19
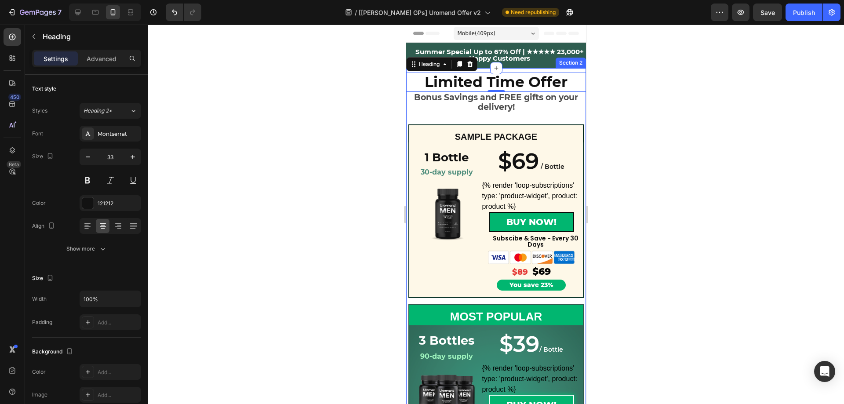
click at [503, 119] on div "Limited Time Offer Heading 0 Bonus Savings and FREE gifts on your delivery! Tex…" at bounding box center [496, 367] width 180 height 599
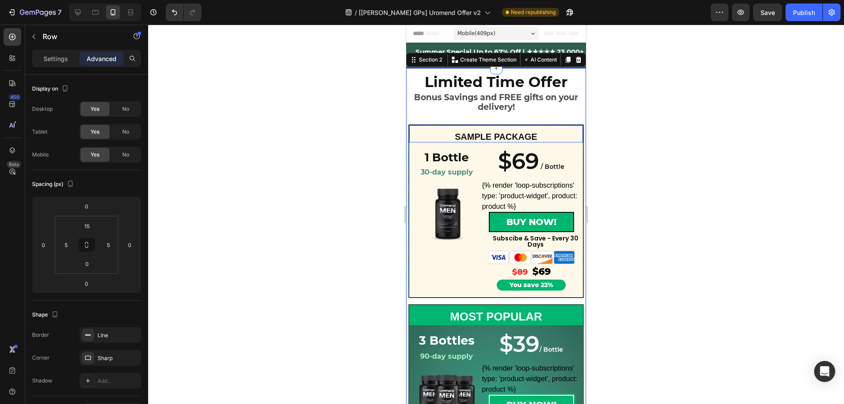
click at [432, 130] on div "SAMPLE PACKAGE Text Block Row" at bounding box center [496, 133] width 175 height 18
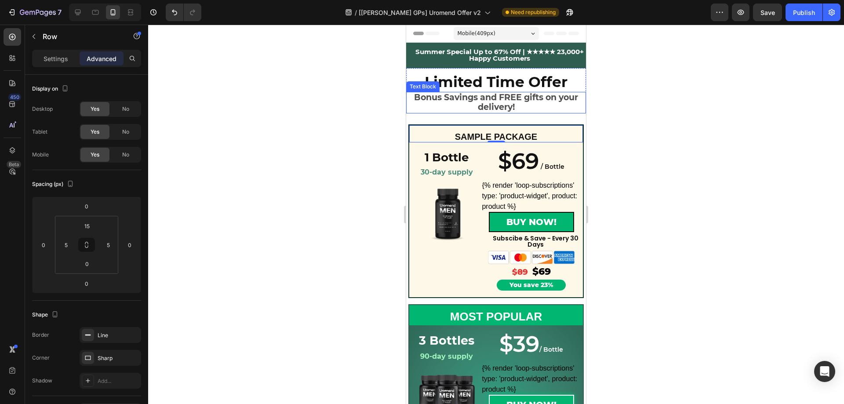
click at [476, 97] on p "Bonus Savings and FREE gifts on your delivery!" at bounding box center [496, 103] width 165 height 20
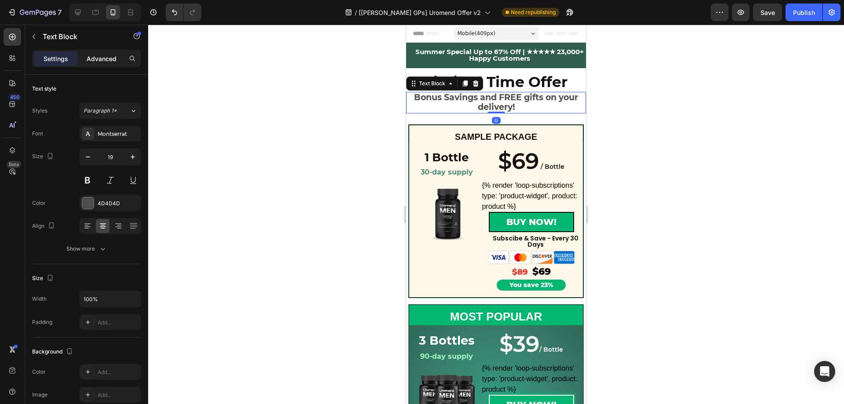
click at [107, 57] on p "Advanced" at bounding box center [102, 58] width 30 height 9
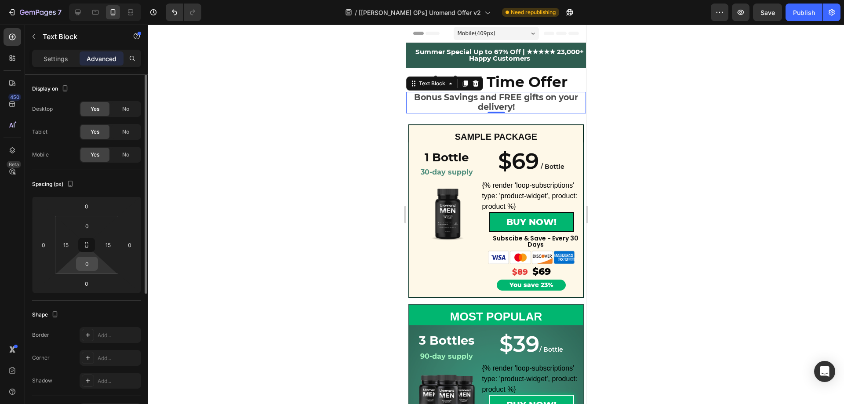
click at [86, 267] on input "0" at bounding box center [87, 263] width 18 height 13
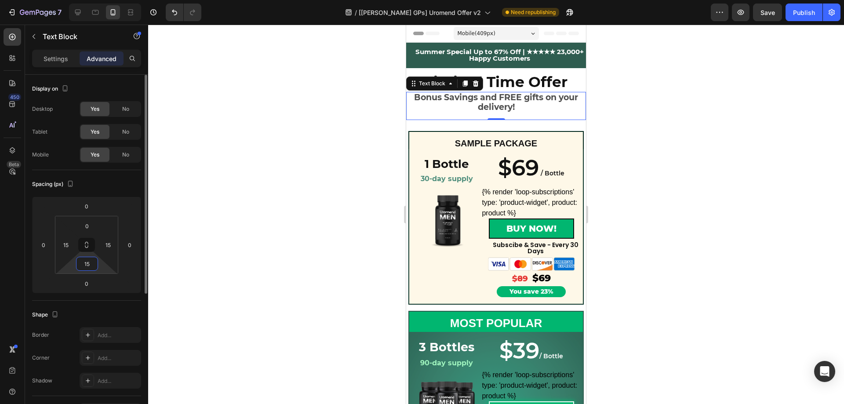
type input "1"
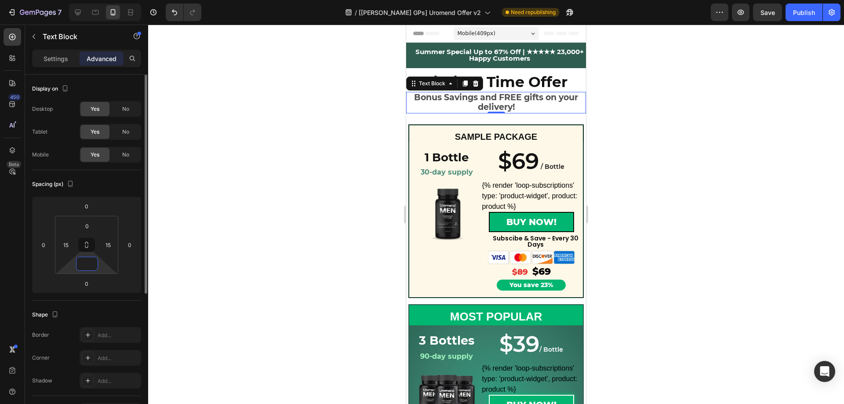
click at [131, 186] on div "Spacing (px)" at bounding box center [86, 184] width 109 height 14
type input "0"
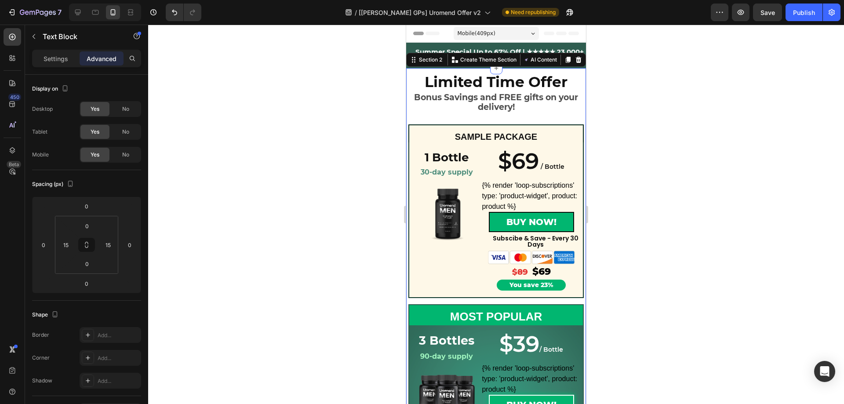
click at [515, 120] on div "Limited Time Offer Heading Bonus Savings and FREE gifts on your delivery! Text …" at bounding box center [496, 367] width 180 height 599
click at [477, 106] on p "Bonus Savings and FREE gifts on your delivery!" at bounding box center [496, 103] width 165 height 20
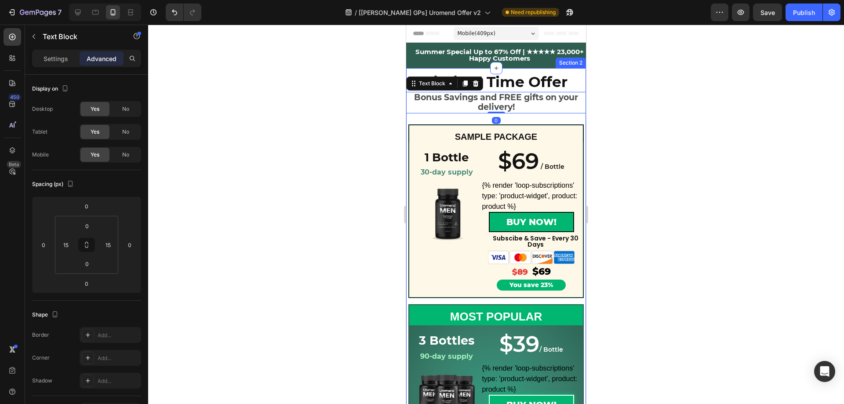
click at [442, 120] on div "Limited Time Offer Heading Bonus Savings and FREE gifts on your delivery! Text …" at bounding box center [496, 367] width 180 height 599
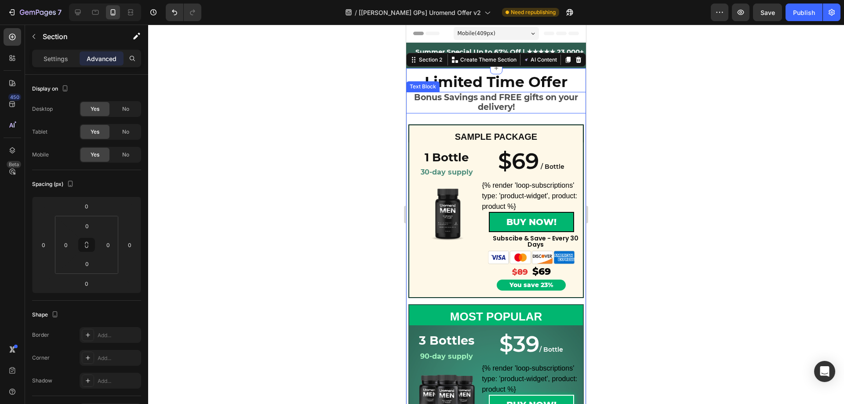
click at [470, 98] on p "Bonus Savings and FREE gifts on your delivery!" at bounding box center [496, 103] width 165 height 20
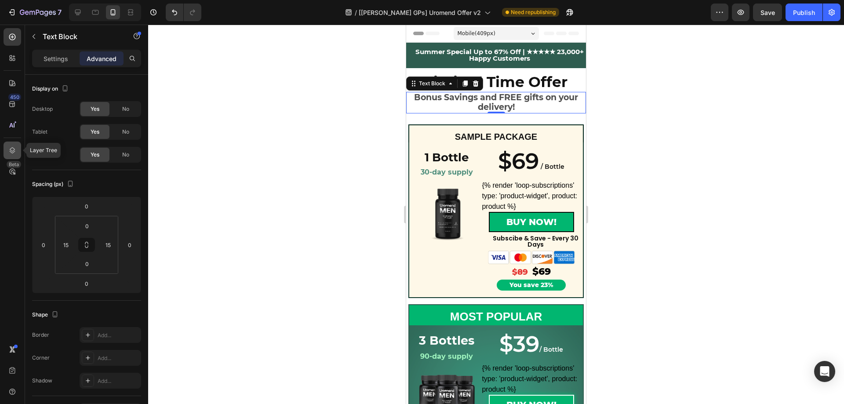
click at [12, 146] on icon at bounding box center [12, 150] width 9 height 9
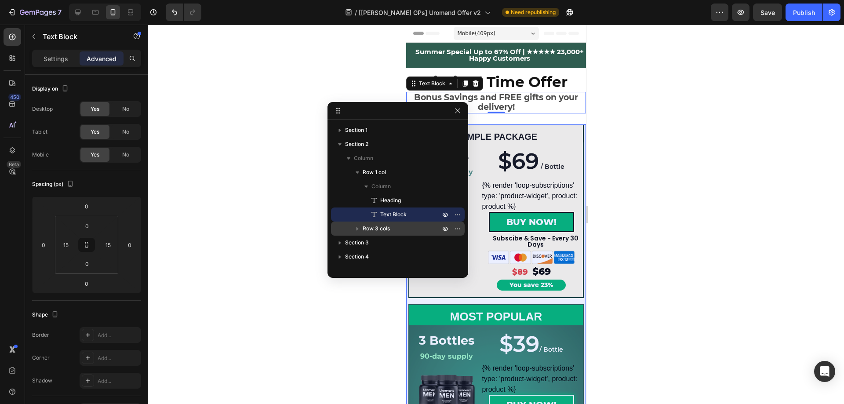
click at [356, 230] on icon "button" at bounding box center [357, 228] width 9 height 9
click at [386, 229] on span "Row 3 cols" at bounding box center [376, 228] width 27 height 9
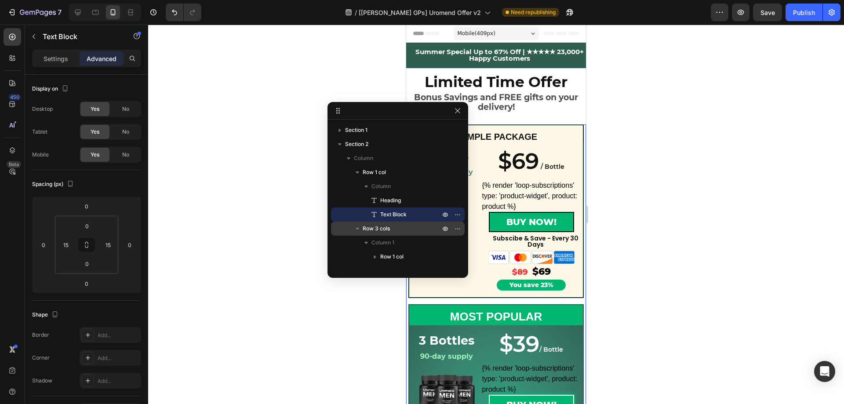
scroll to position [69, 0]
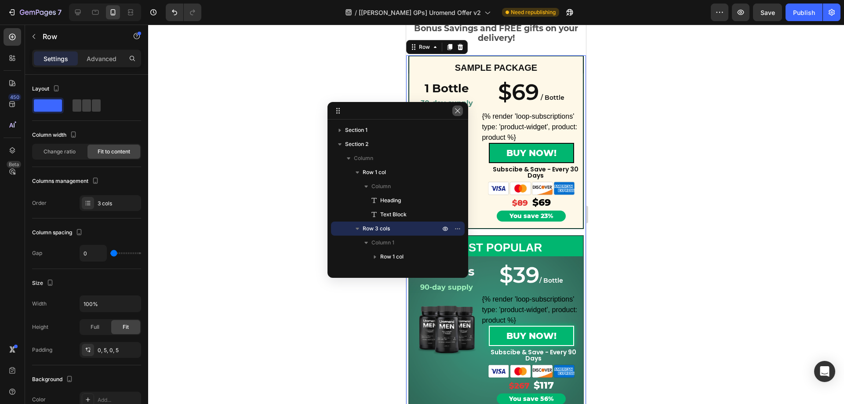
click at [459, 106] on button "button" at bounding box center [458, 111] width 11 height 11
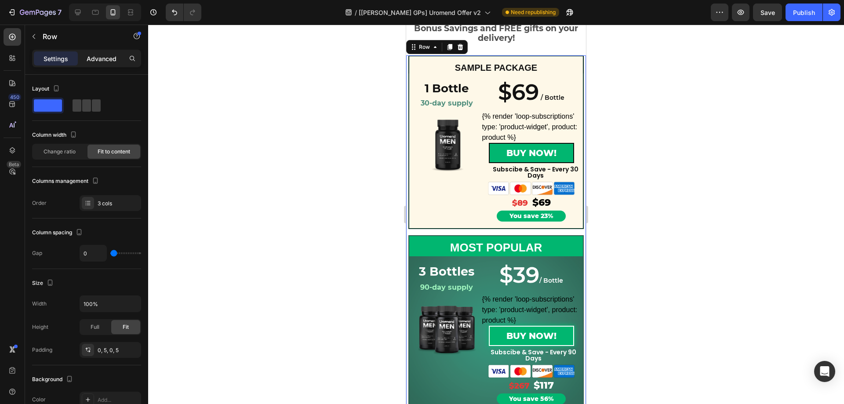
click at [107, 62] on p "Advanced" at bounding box center [102, 58] width 30 height 9
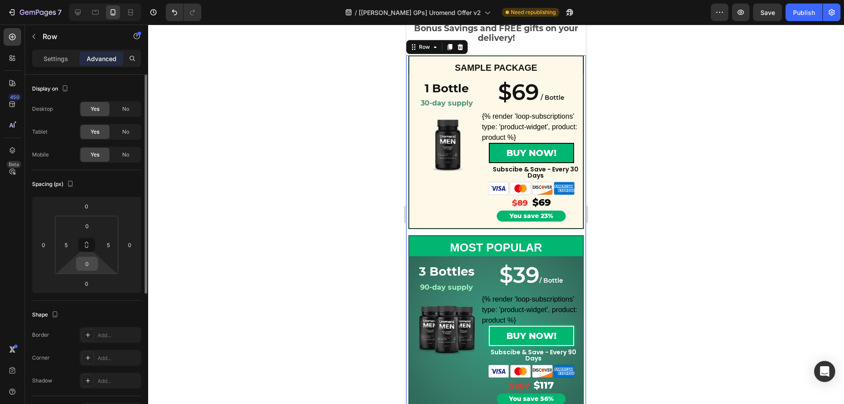
click at [89, 266] on input "0" at bounding box center [87, 263] width 18 height 13
type input "1"
drag, startPoint x: 82, startPoint y: 221, endPoint x: 89, endPoint y: 228, distance: 9.6
click at [89, 228] on input "0" at bounding box center [87, 225] width 18 height 13
type input "0"
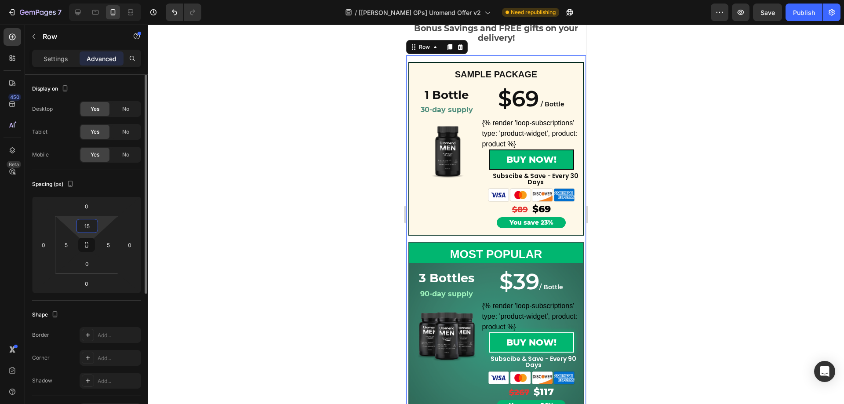
type input "1"
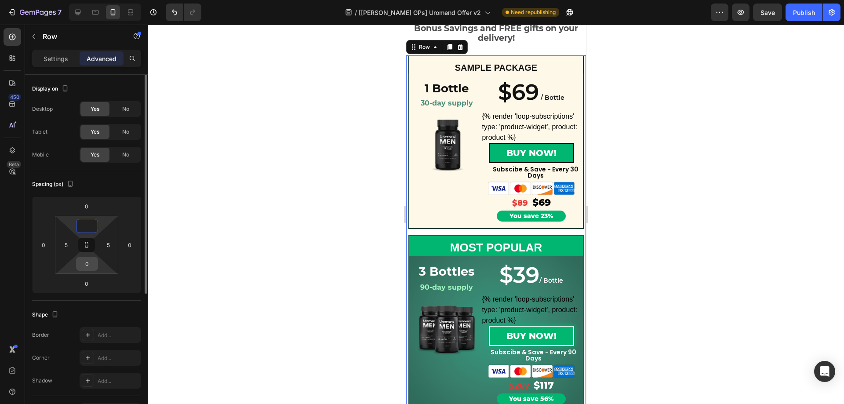
click at [89, 268] on input "0" at bounding box center [87, 263] width 18 height 13
type input "0"
type input "1"
click at [91, 208] on input "0" at bounding box center [87, 206] width 18 height 13
type input "0"
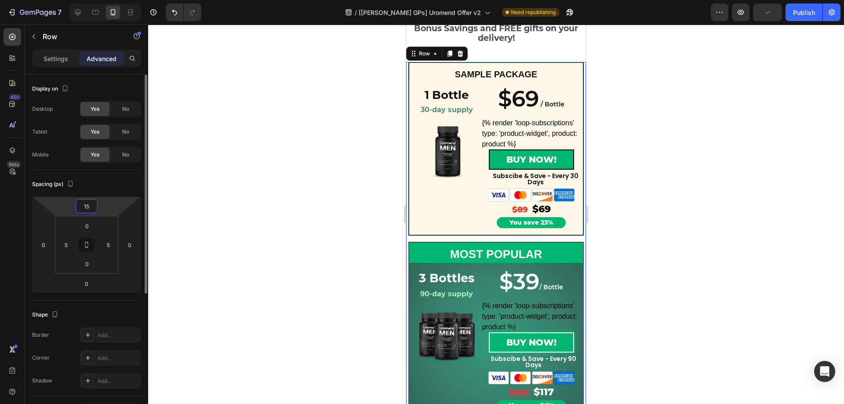
type input "1"
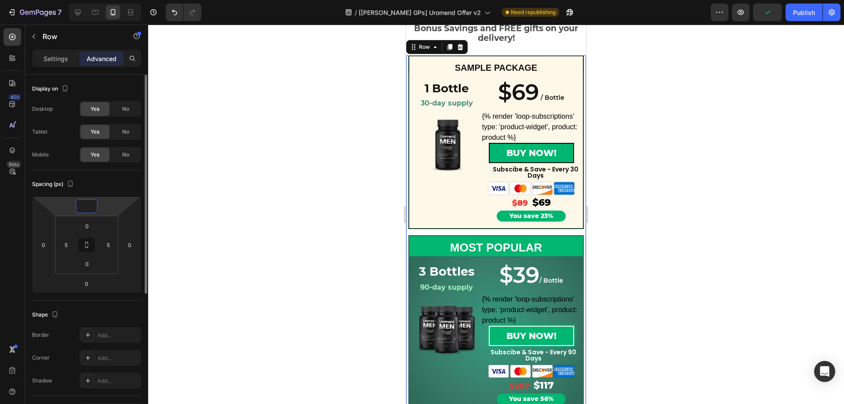
click at [106, 185] on div "Spacing (px)" at bounding box center [86, 184] width 109 height 14
type input "0"
click at [619, 149] on div at bounding box center [496, 215] width 696 height 380
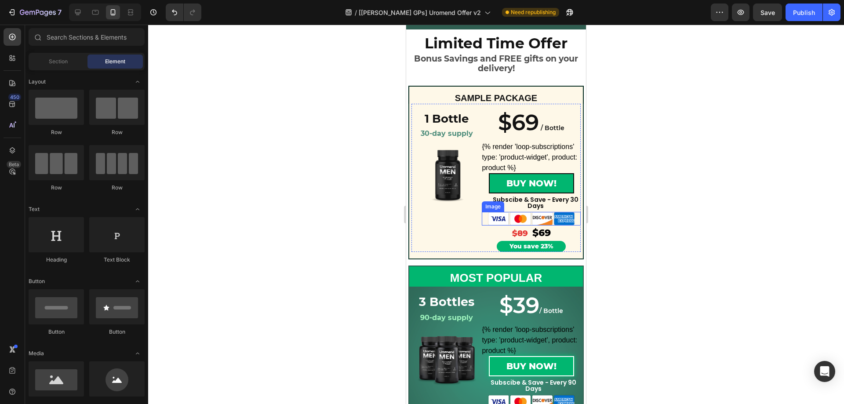
scroll to position [0, 0]
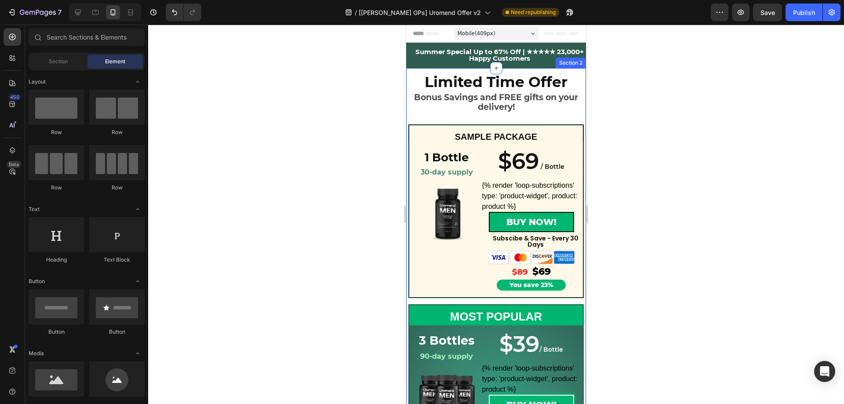
click at [497, 117] on div "Limited Time Offer Heading Bonus Savings and FREE gifts on your delivery! Text …" at bounding box center [496, 367] width 180 height 599
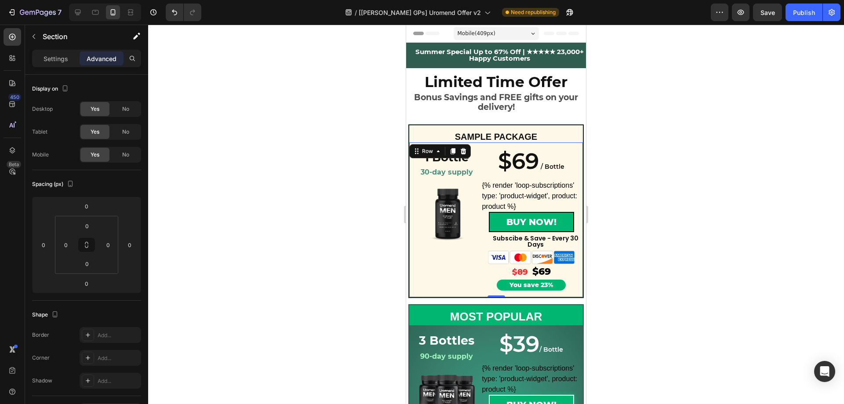
click at [426, 295] on div "1 Bottle Heading 30-day supply Heading Row Product Images Row Row $69 / Bottle …" at bounding box center [496, 221] width 175 height 156
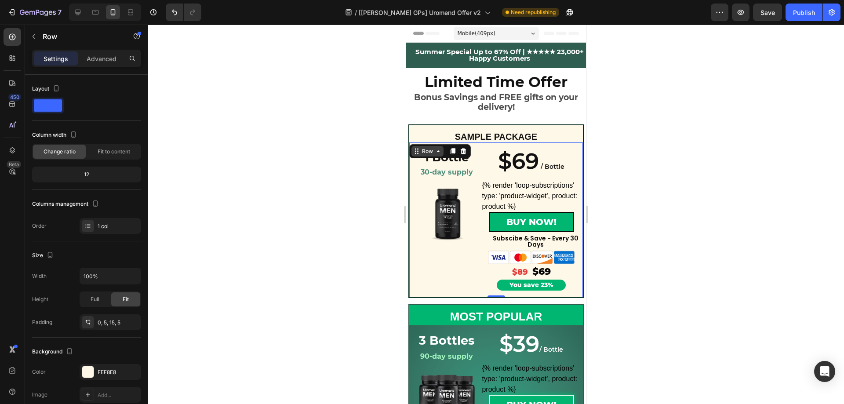
click at [421, 152] on div "Row" at bounding box center [427, 151] width 15 height 8
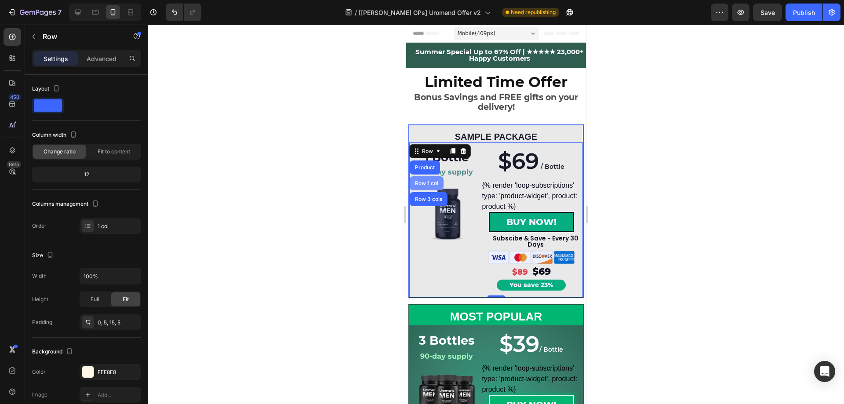
click at [423, 183] on div "Row 1 col" at bounding box center [426, 183] width 27 height 5
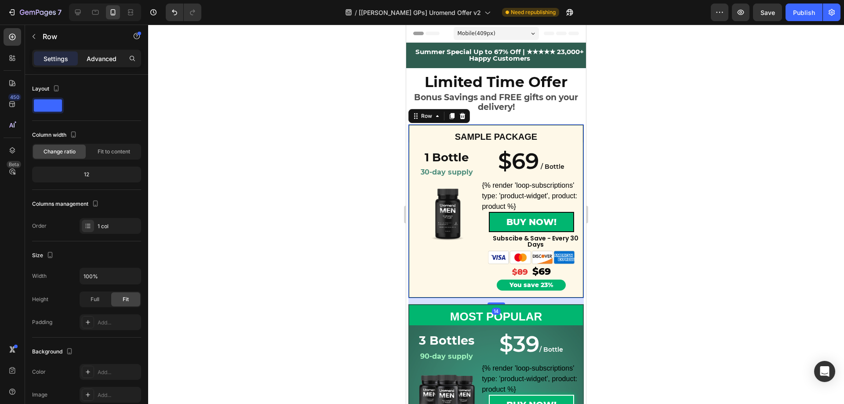
click at [100, 62] on p "Advanced" at bounding box center [102, 58] width 30 height 9
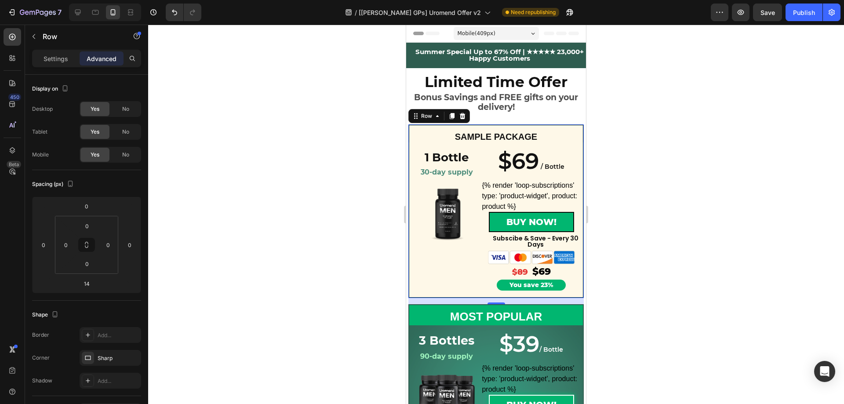
click at [429, 117] on div "Row" at bounding box center [427, 116] width 15 height 8
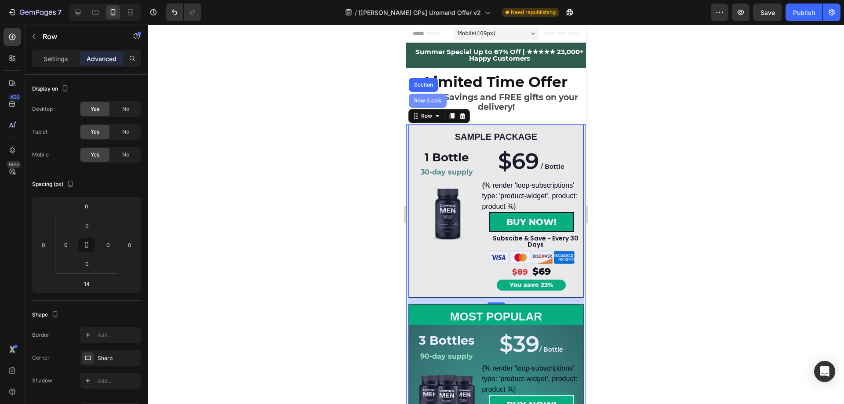
click at [429, 103] on div "Row 3 cols" at bounding box center [428, 100] width 31 height 5
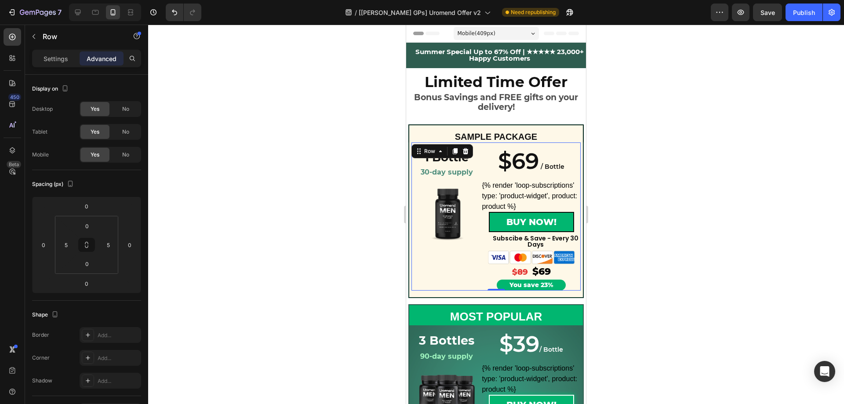
click at [437, 146] on div "$69 / Bottle Heading $69 / Bottle Heading {% render 'loop-subscriptions' type: …" at bounding box center [496, 217] width 169 height 148
click at [427, 153] on div "Row" at bounding box center [430, 151] width 15 height 8
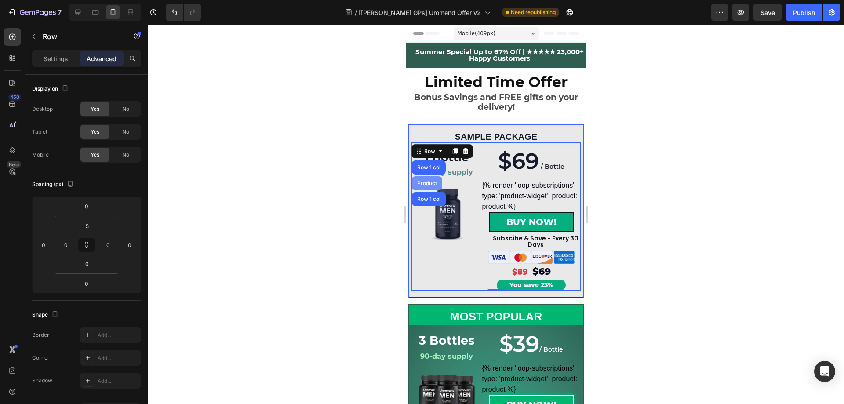
click at [428, 177] on div "Product" at bounding box center [427, 183] width 30 height 14
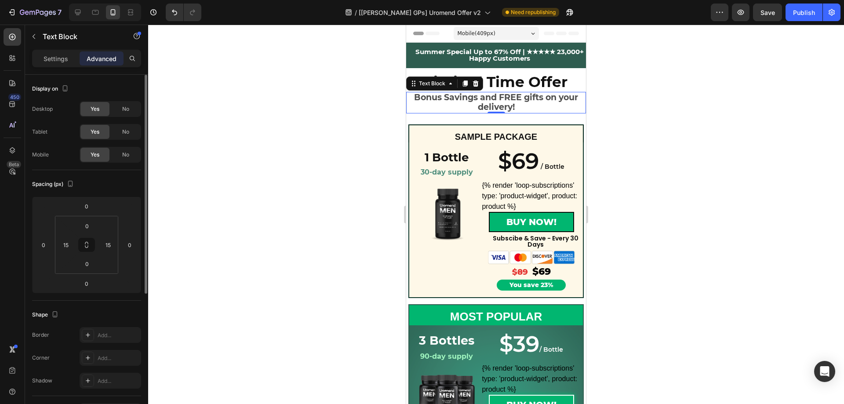
click at [532, 98] on p "Bonus Savings and FREE gifts on your delivery!" at bounding box center [496, 103] width 165 height 20
click at [431, 88] on div "Text Block" at bounding box center [433, 83] width 48 height 11
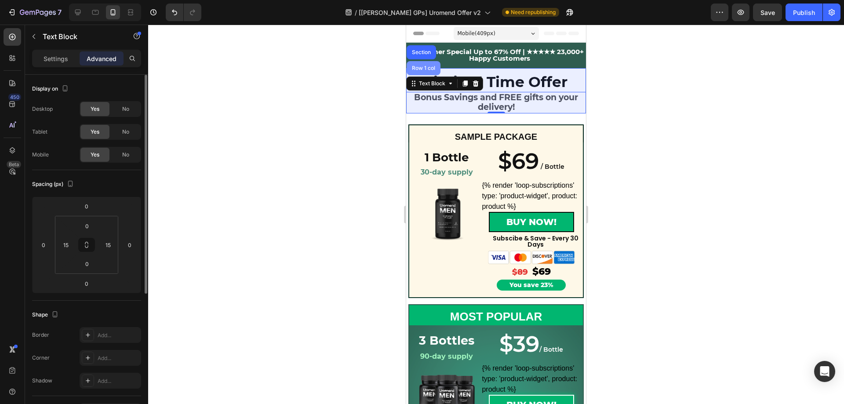
click at [429, 74] on div "Row 1 col" at bounding box center [424, 68] width 34 height 14
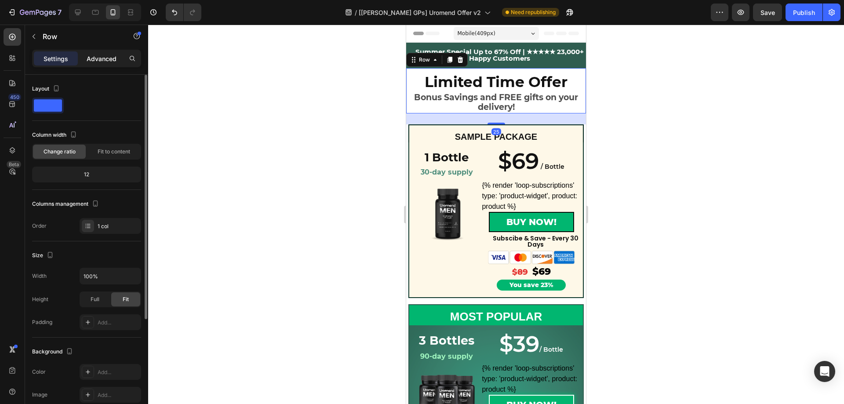
click at [98, 61] on p "Advanced" at bounding box center [102, 58] width 30 height 9
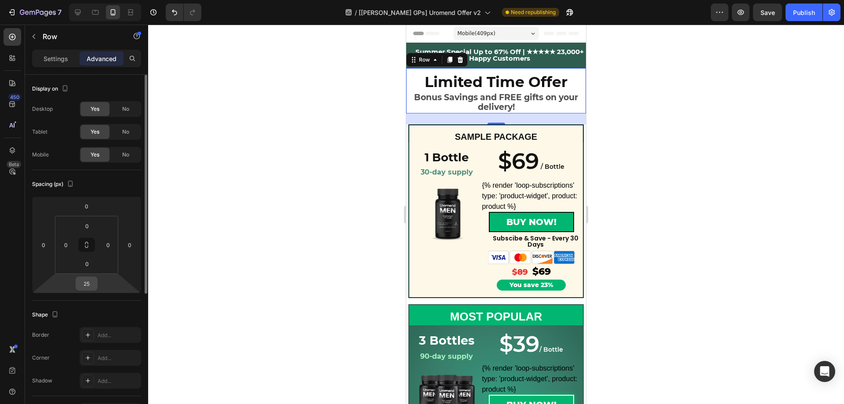
click at [89, 285] on input "25" at bounding box center [87, 283] width 18 height 13
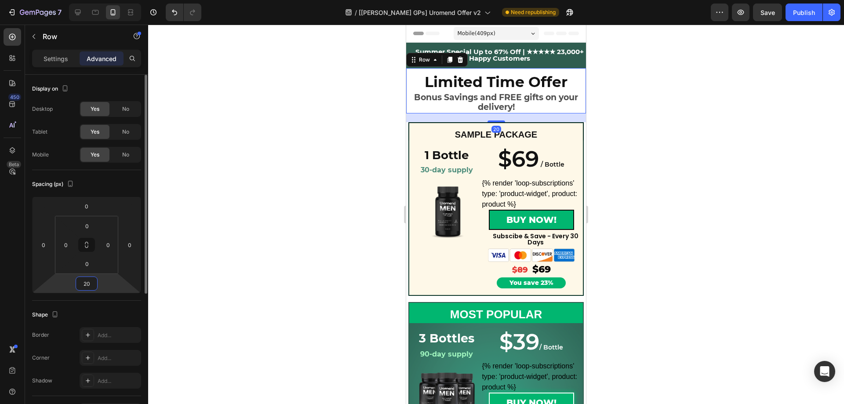
type input "2"
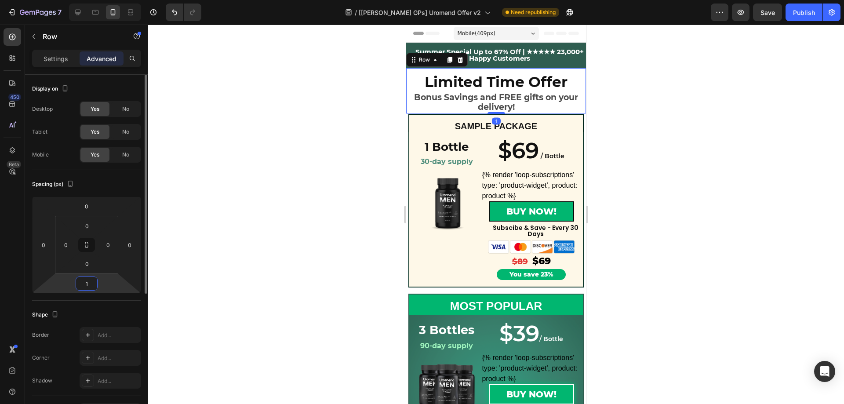
type input "15"
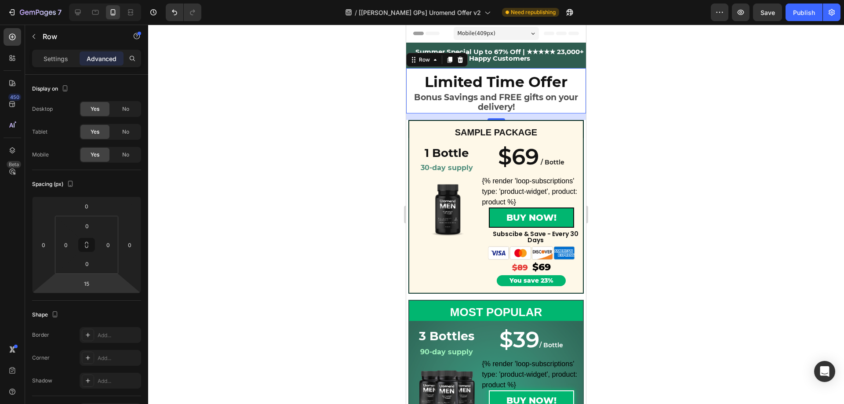
click at [746, 180] on div at bounding box center [496, 215] width 696 height 380
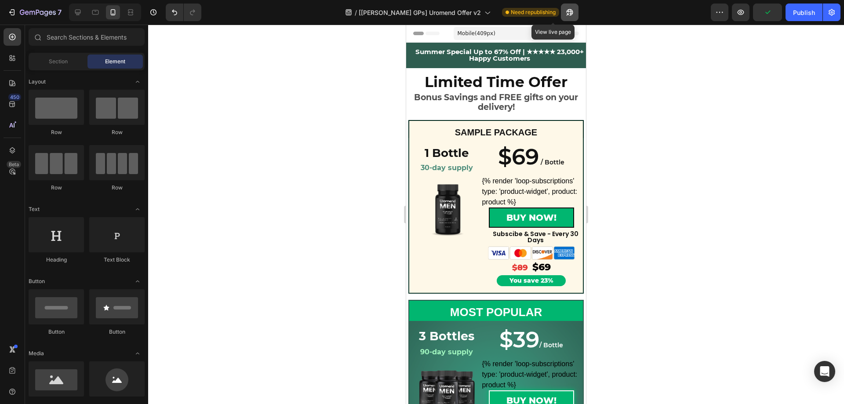
click at [566, 14] on icon "button" at bounding box center [570, 12] width 9 height 9
click at [431, 107] on p "Bonus Savings and FREE gifts on your delivery!" at bounding box center [496, 103] width 165 height 20
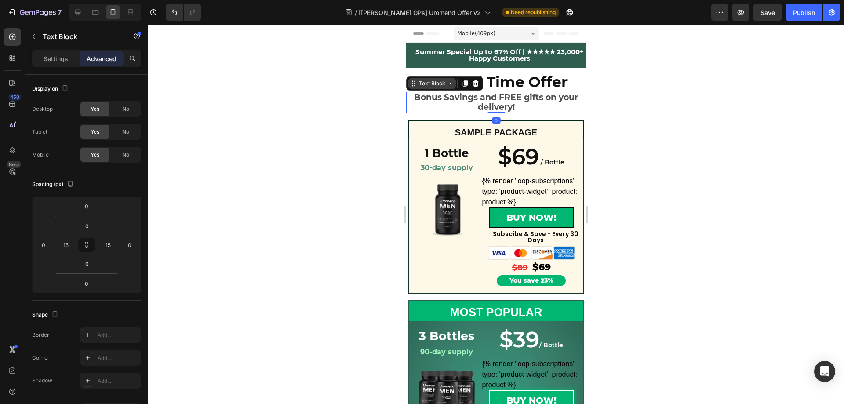
click at [416, 85] on icon at bounding box center [413, 83] width 7 height 7
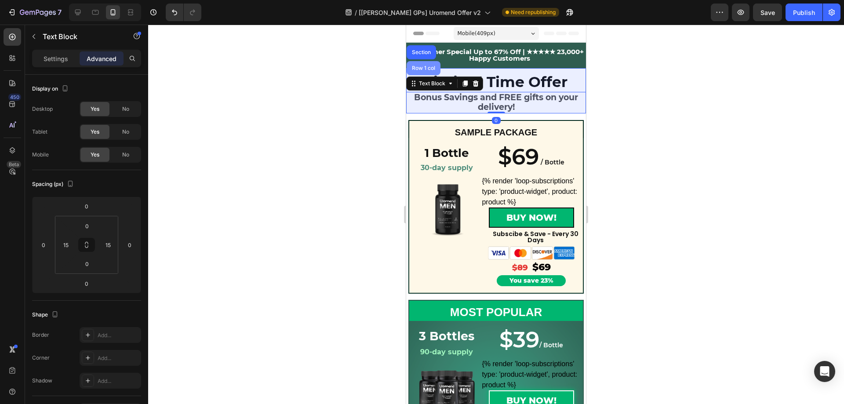
click at [419, 66] on div "Row 1 col" at bounding box center [423, 68] width 27 height 5
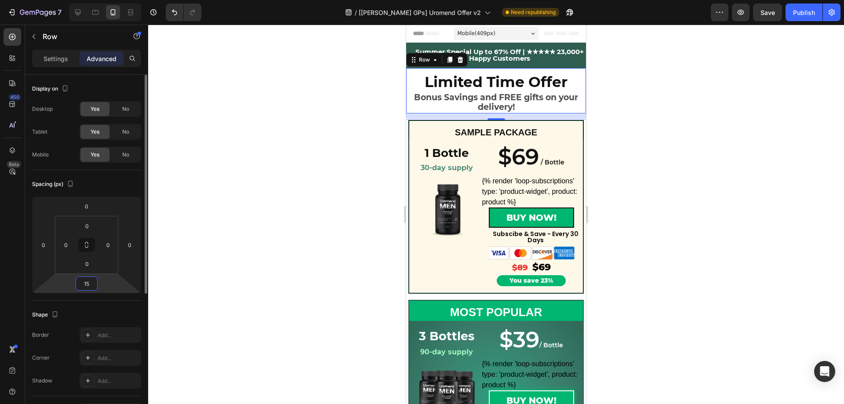
click at [89, 287] on input "15" at bounding box center [87, 283] width 18 height 13
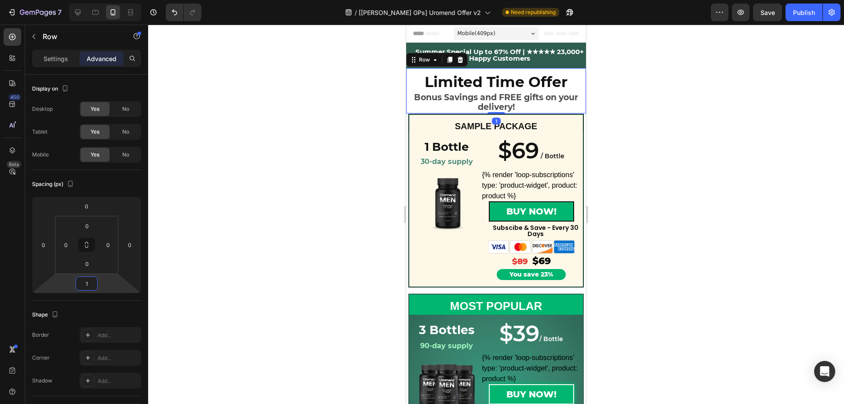
type input "10"
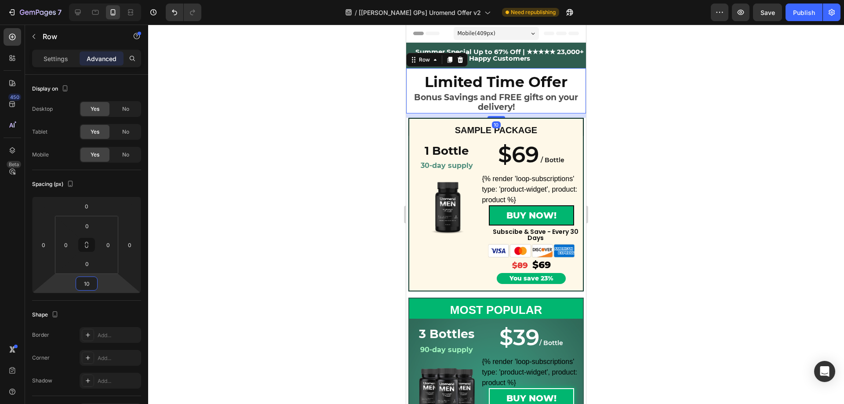
click at [285, 216] on div at bounding box center [496, 215] width 696 height 380
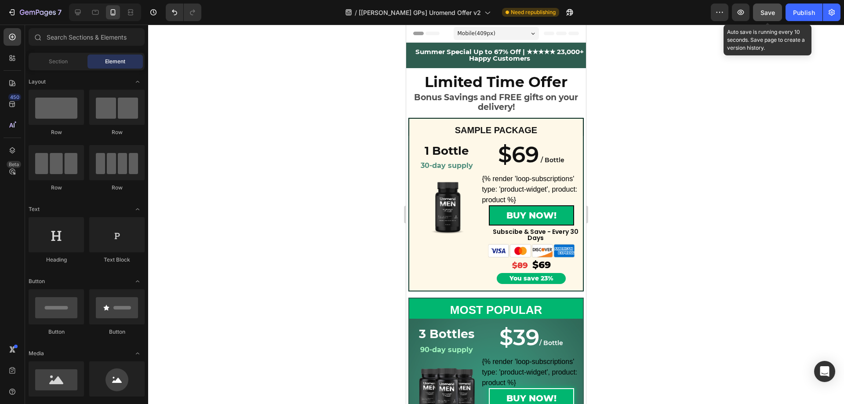
click at [767, 15] on span "Save" at bounding box center [768, 12] width 15 height 7
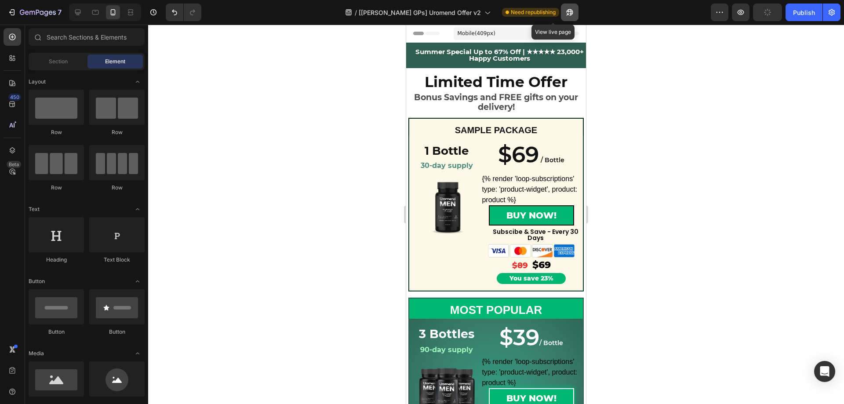
click at [561, 13] on button "button" at bounding box center [570, 13] width 18 height 18
click at [497, 102] on p "Bonus Savings and FREE gifts on your delivery!" at bounding box center [496, 103] width 165 height 20
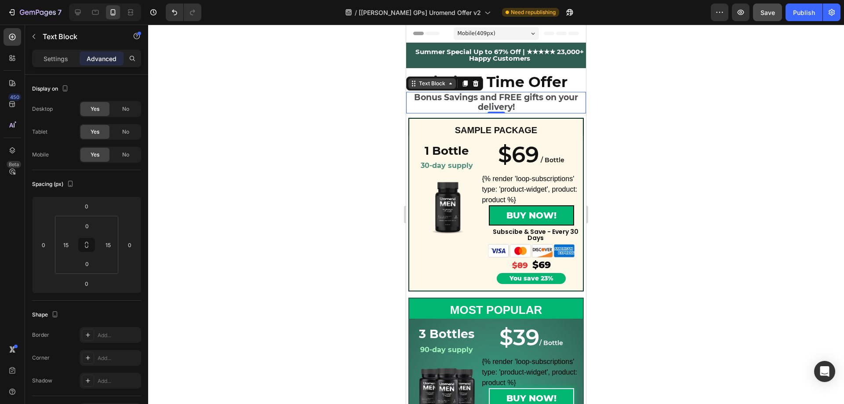
click at [413, 84] on icon at bounding box center [413, 83] width 7 height 7
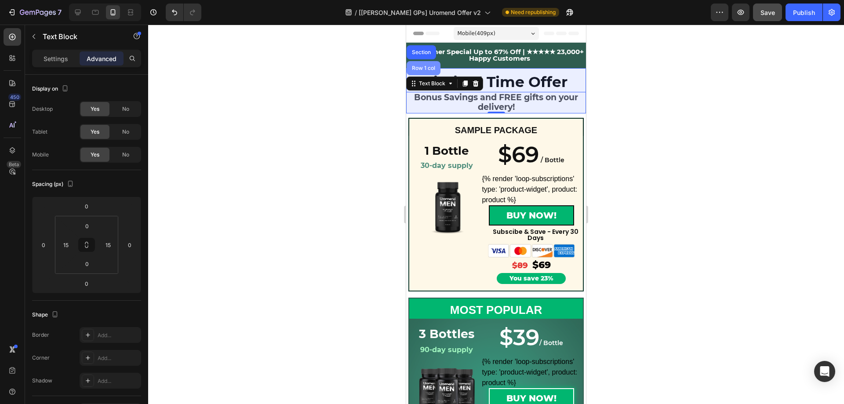
click at [417, 71] on div "Row 1 col" at bounding box center [424, 68] width 34 height 14
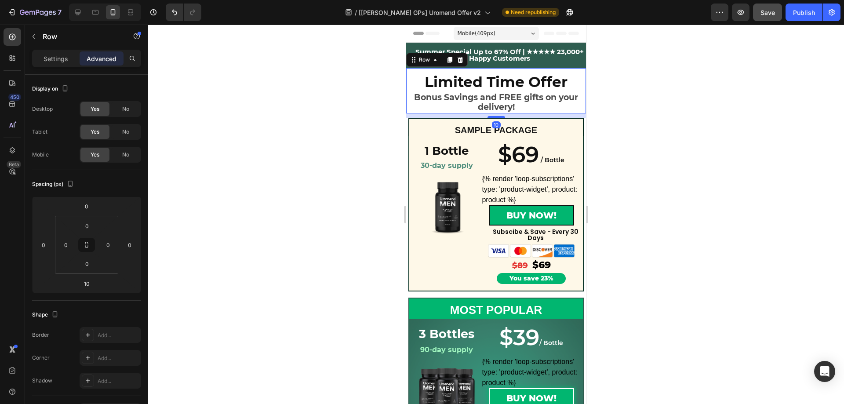
click at [673, 122] on div at bounding box center [496, 215] width 696 height 380
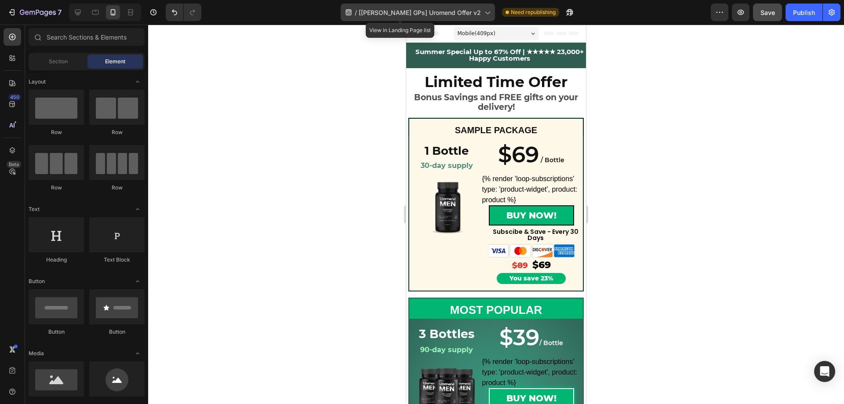
click at [445, 15] on span "[[PERSON_NAME] GPs] Uromend Offer v2" at bounding box center [420, 12] width 122 height 9
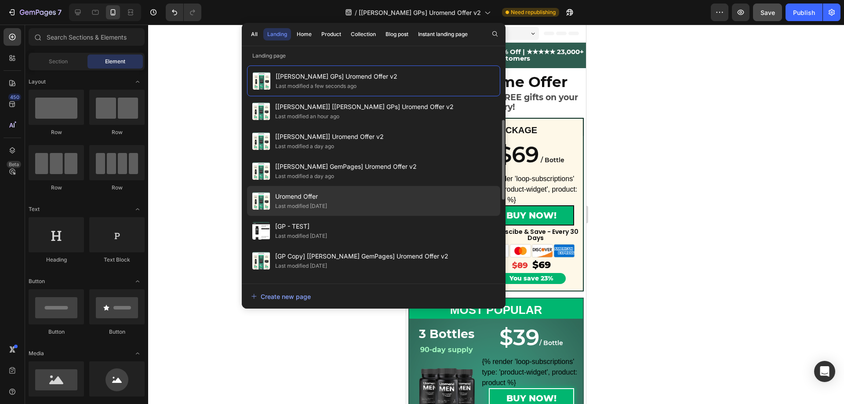
scroll to position [88, 0]
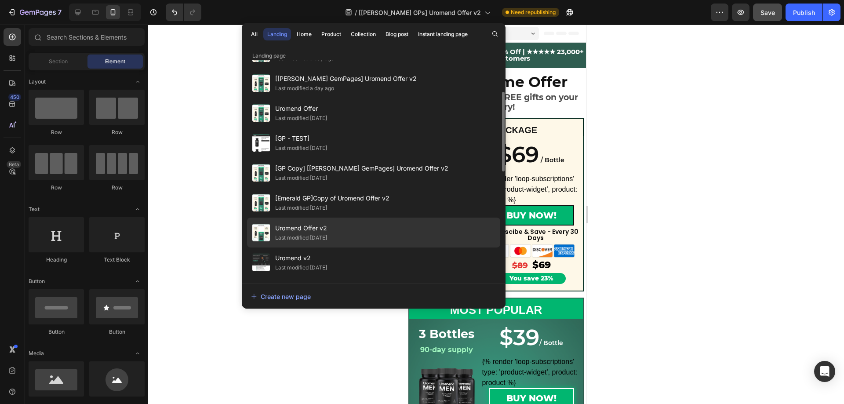
click at [322, 234] on div "Last modified [DATE]" at bounding box center [301, 238] width 52 height 9
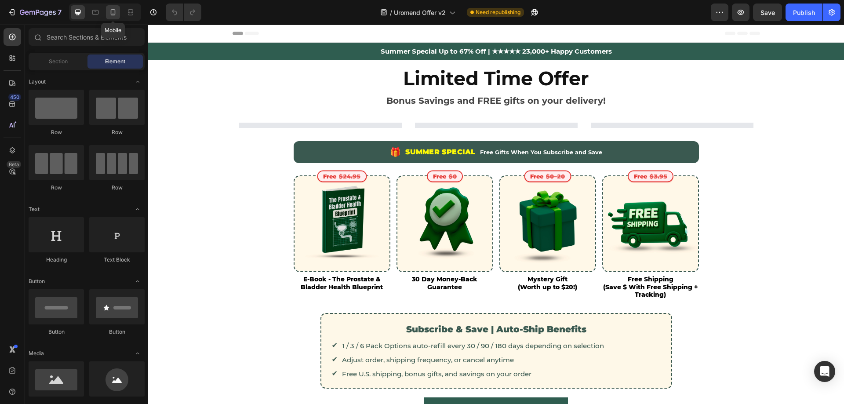
click at [110, 13] on icon at bounding box center [113, 12] width 9 height 9
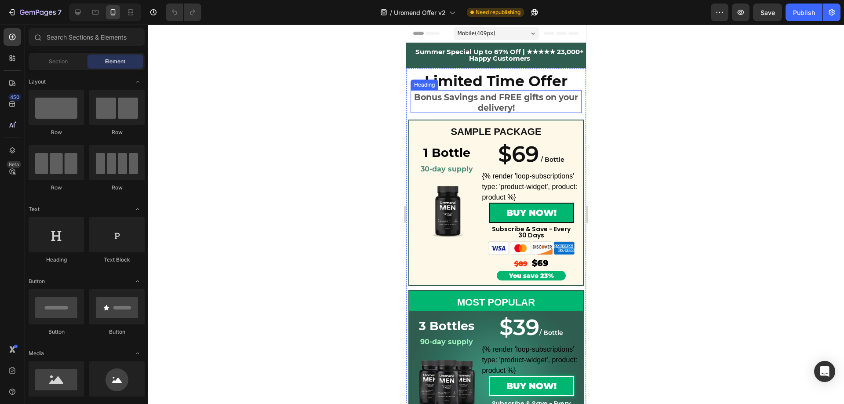
click at [495, 104] on strong "Bonus Savings and FREE gifts on your delivery!" at bounding box center [496, 102] width 164 height 21
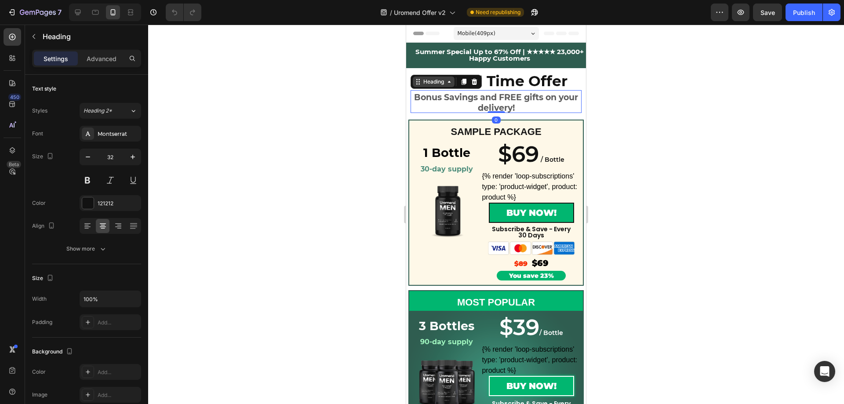
click at [419, 81] on icon at bounding box center [418, 81] width 7 height 7
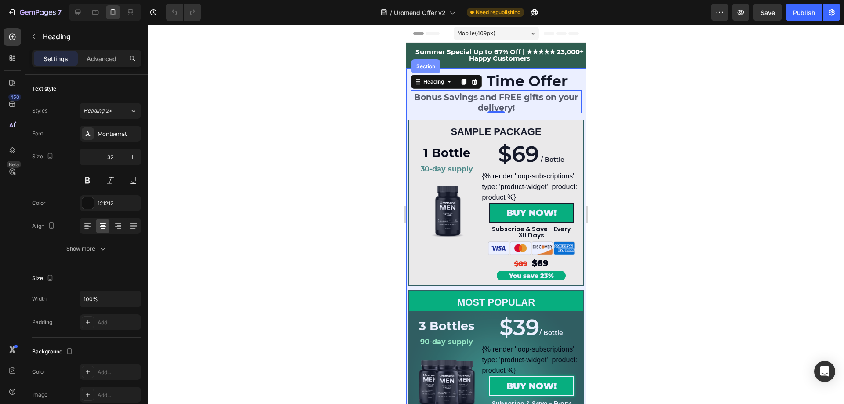
click at [420, 64] on div "Section" at bounding box center [426, 66] width 22 height 5
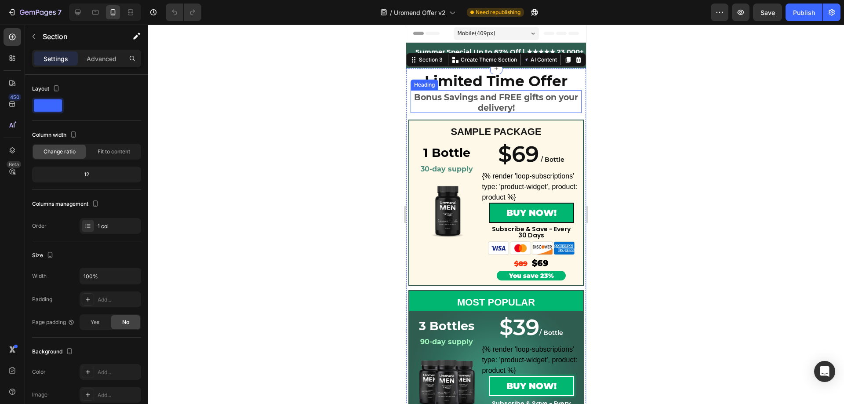
click at [436, 99] on strong "Bonus Savings and FREE gifts on your delivery!" at bounding box center [496, 102] width 164 height 21
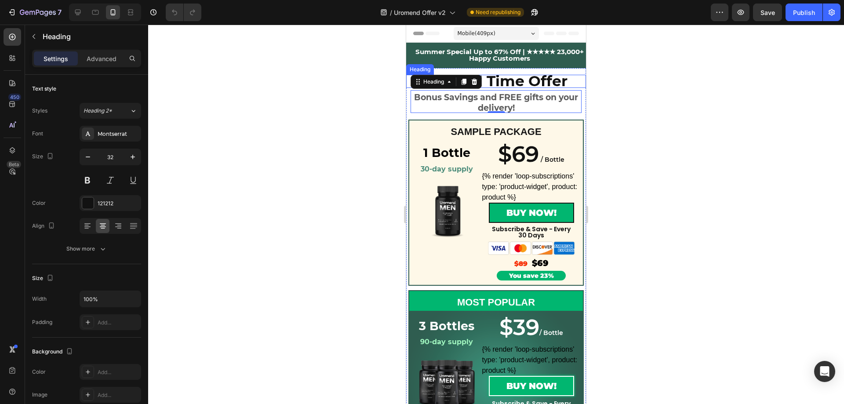
click at [510, 84] on strong "Limited Time Offer" at bounding box center [496, 81] width 143 height 18
click at [501, 98] on strong "Bonus Savings and FREE gifts on your delivery!" at bounding box center [496, 102] width 164 height 21
click at [509, 84] on strong "Limited Time Offer" at bounding box center [496, 81] width 143 height 18
click at [508, 99] on strong "Bonus Savings and FREE gifts on your delivery!" at bounding box center [496, 102] width 164 height 21
click at [660, 118] on div at bounding box center [496, 215] width 696 height 380
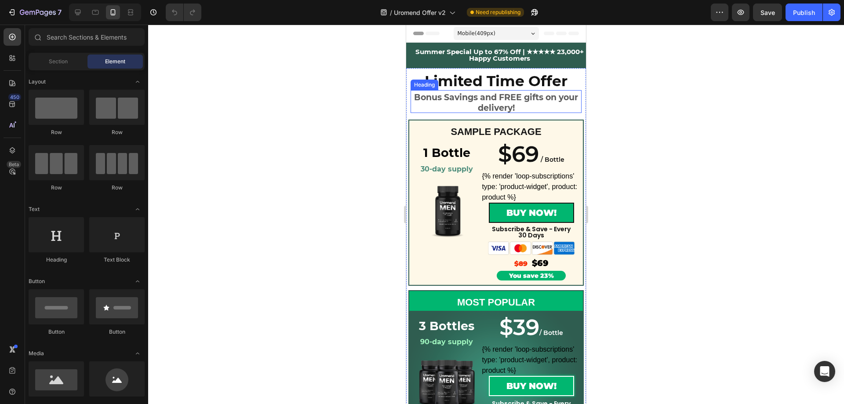
click at [478, 99] on strong "Bonus Savings and FREE gifts on your delivery!" at bounding box center [496, 102] width 164 height 21
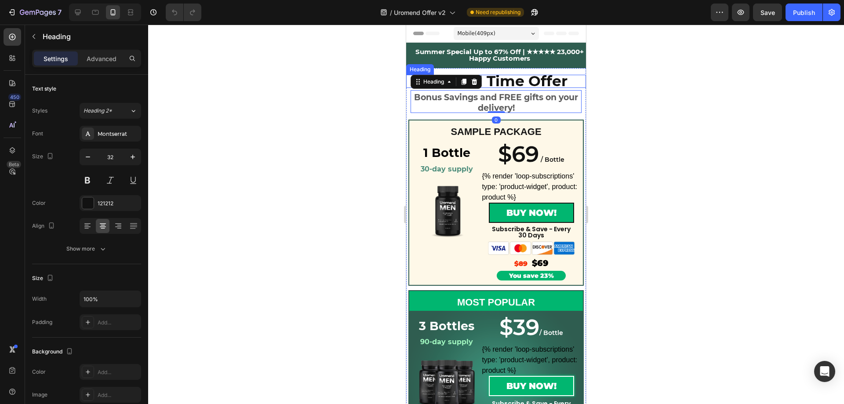
click at [518, 81] on strong "Limited Time Offer" at bounding box center [496, 81] width 143 height 18
click at [515, 100] on strong "Bonus Savings and FREE gifts on your delivery!" at bounding box center [496, 102] width 164 height 21
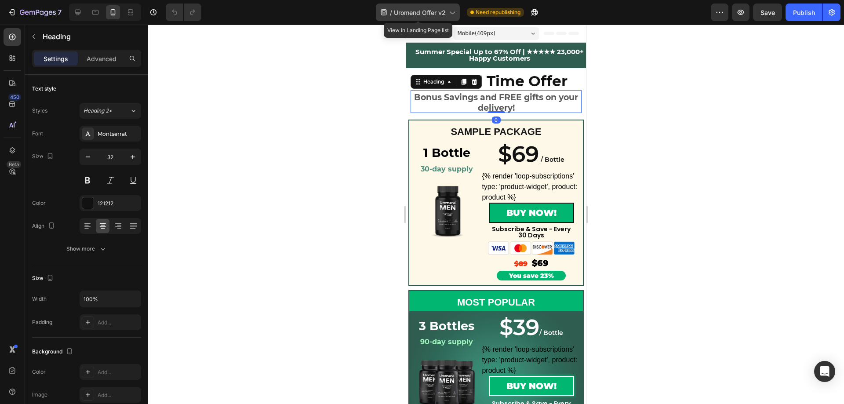
click at [435, 10] on span "Uromend Offer v2" at bounding box center [420, 12] width 52 height 9
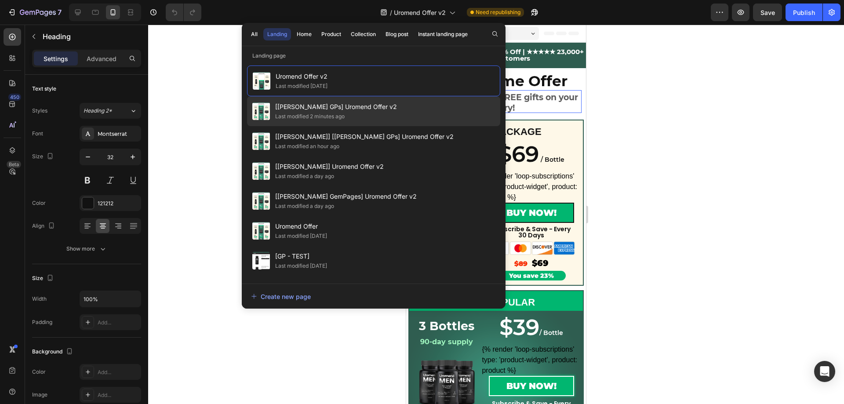
click at [337, 110] on span "[Alice GPs] Uromend Offer v2" at bounding box center [336, 107] width 122 height 11
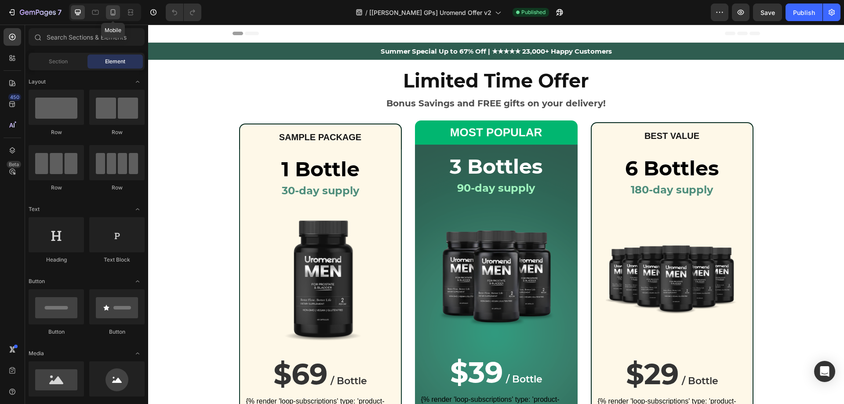
click at [112, 19] on div at bounding box center [113, 12] width 14 height 14
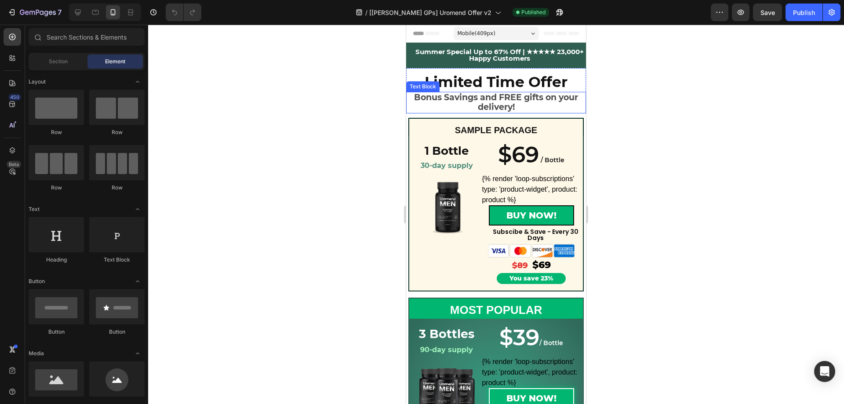
click at [494, 98] on p "Bonus Savings and FREE gifts on your delivery!" at bounding box center [496, 103] width 165 height 20
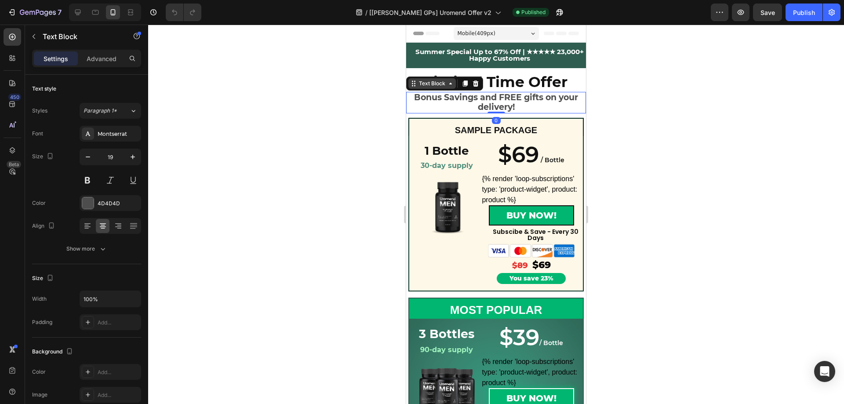
click at [417, 83] on div "Text Block" at bounding box center [432, 84] width 30 height 8
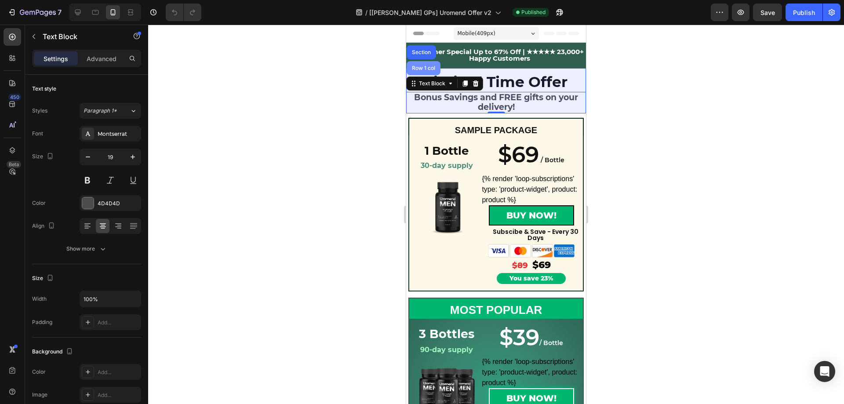
click at [424, 70] on div "Row 1 col" at bounding box center [423, 68] width 27 height 5
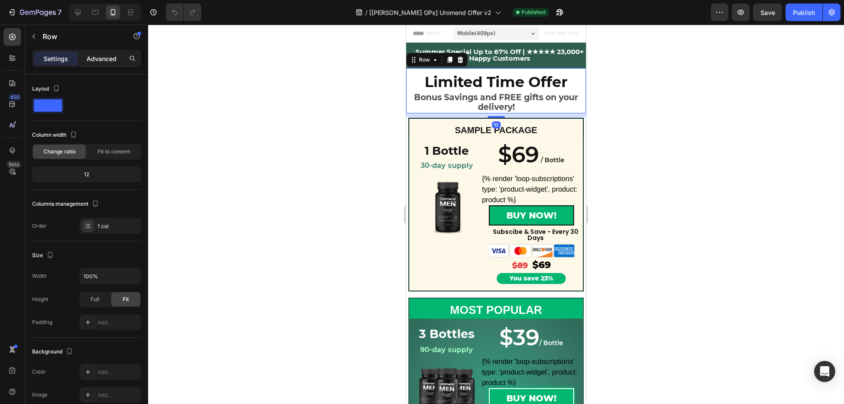
click at [98, 65] on div "Advanced" at bounding box center [102, 58] width 44 height 14
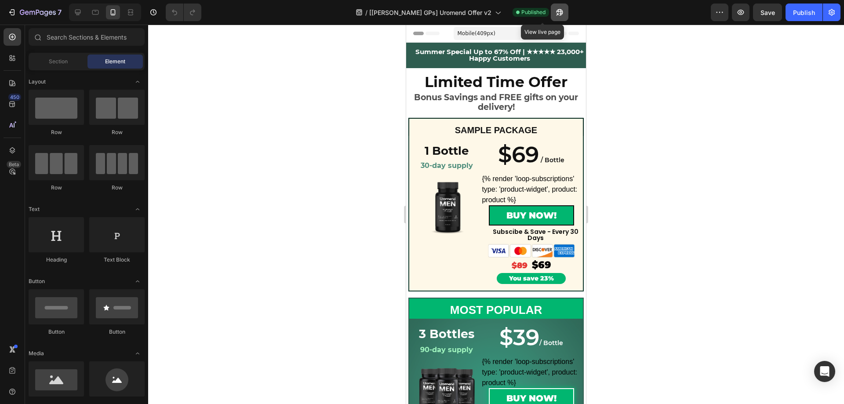
click at [555, 15] on icon "button" at bounding box center [559, 12] width 9 height 9
click at [481, 97] on p "Bonus Savings and FREE gifts on your delivery!" at bounding box center [496, 103] width 165 height 20
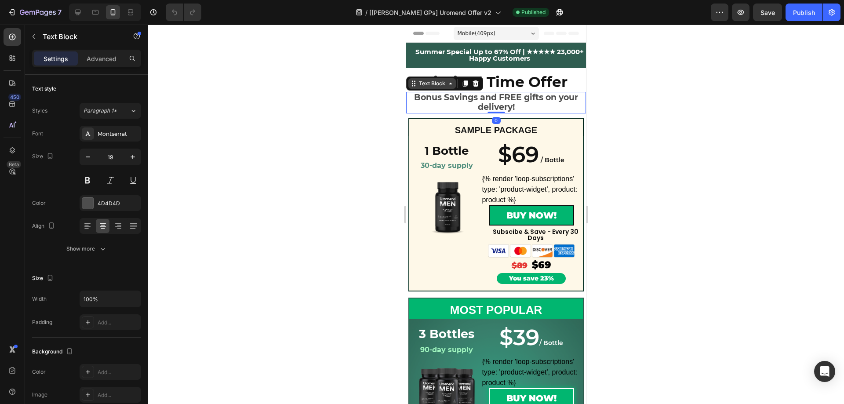
click at [414, 85] on icon at bounding box center [413, 83] width 7 height 7
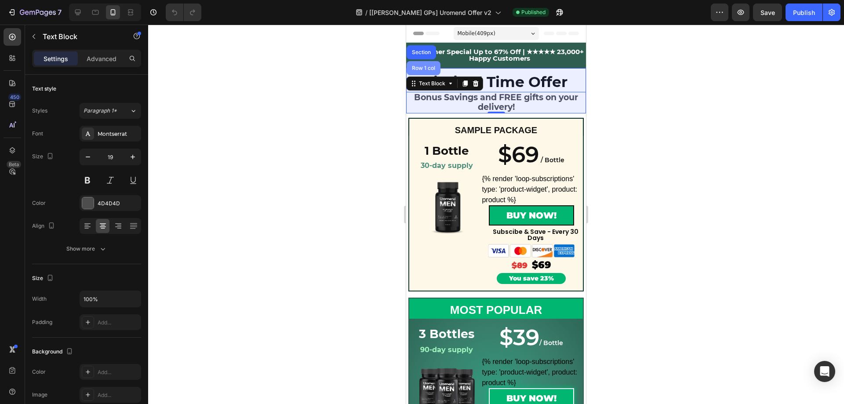
click at [428, 68] on div "Row 1 col" at bounding box center [423, 68] width 27 height 5
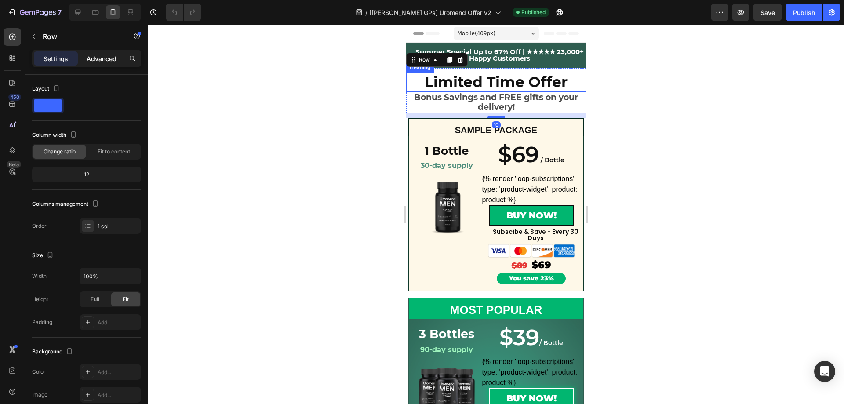
click at [91, 57] on p "Advanced" at bounding box center [102, 58] width 30 height 9
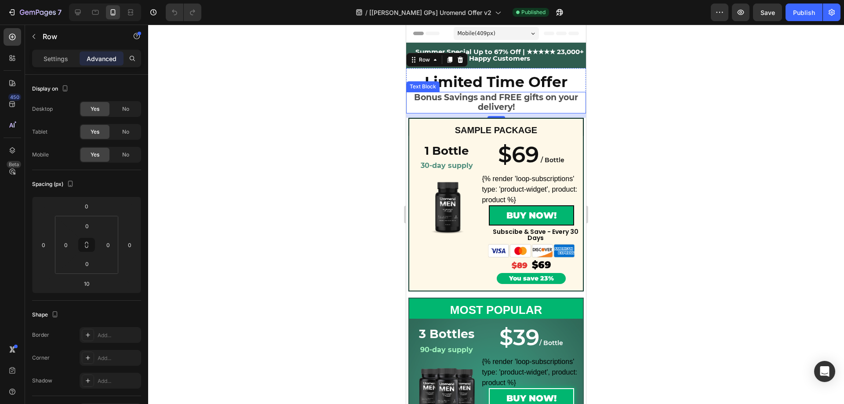
click at [648, 102] on div at bounding box center [496, 215] width 696 height 380
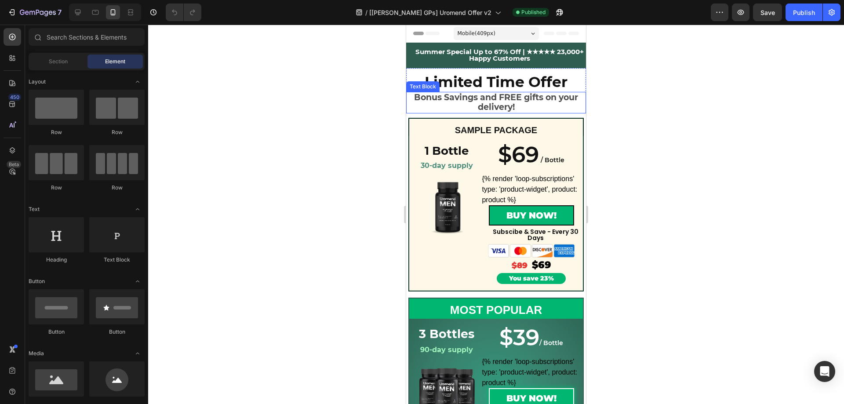
click at [493, 99] on p "Bonus Savings and FREE gifts on your delivery!" at bounding box center [496, 103] width 165 height 20
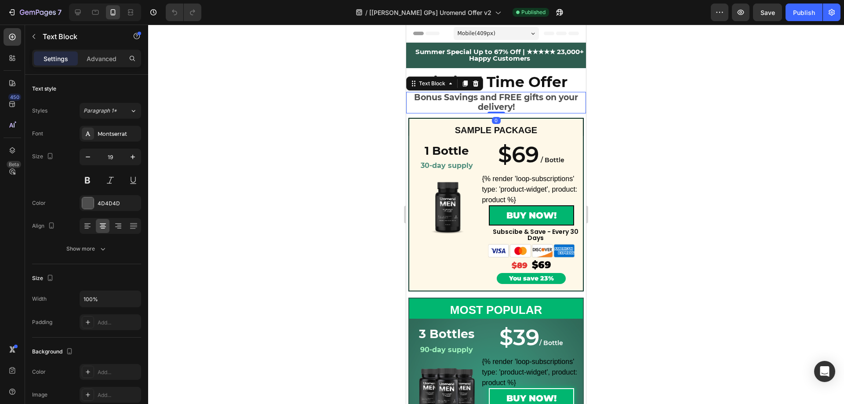
click at [285, 140] on div at bounding box center [496, 215] width 696 height 380
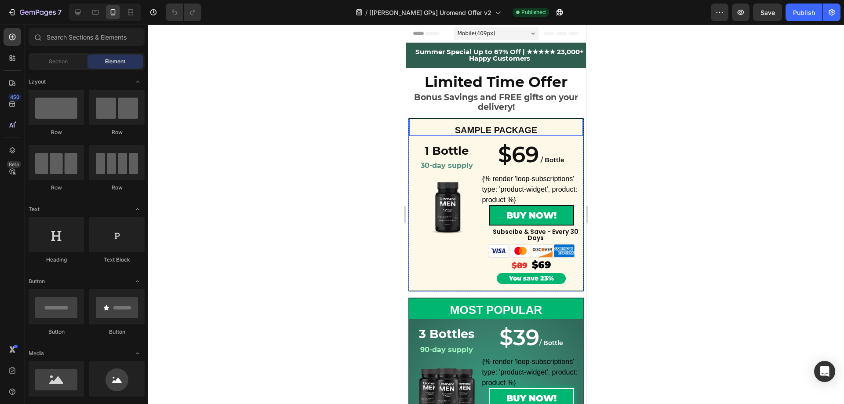
click at [421, 119] on div "SAMPLE PACKAGE Text Block Row" at bounding box center [496, 127] width 175 height 18
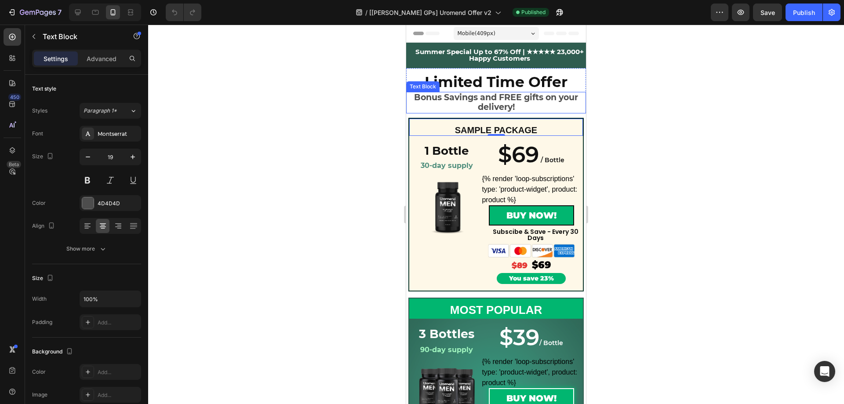
click at [438, 102] on p "Bonus Savings and FREE gifts on your delivery!" at bounding box center [496, 103] width 165 height 20
click at [429, 124] on div "SAMPLE PACKAGE Text Block Row" at bounding box center [496, 127] width 175 height 18
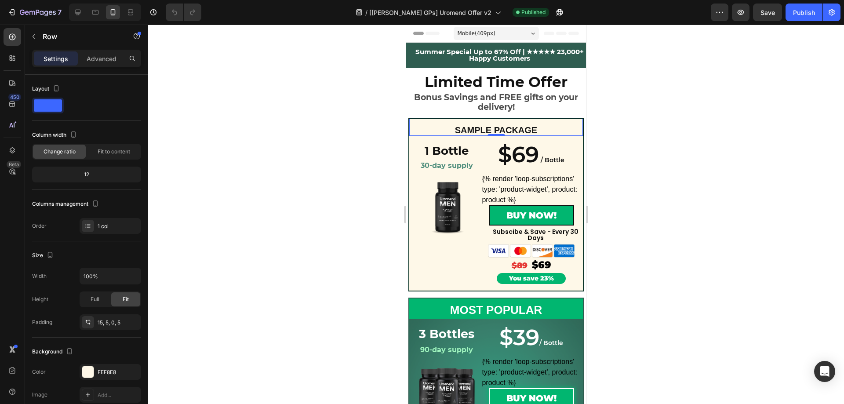
click at [355, 139] on div at bounding box center [496, 215] width 696 height 380
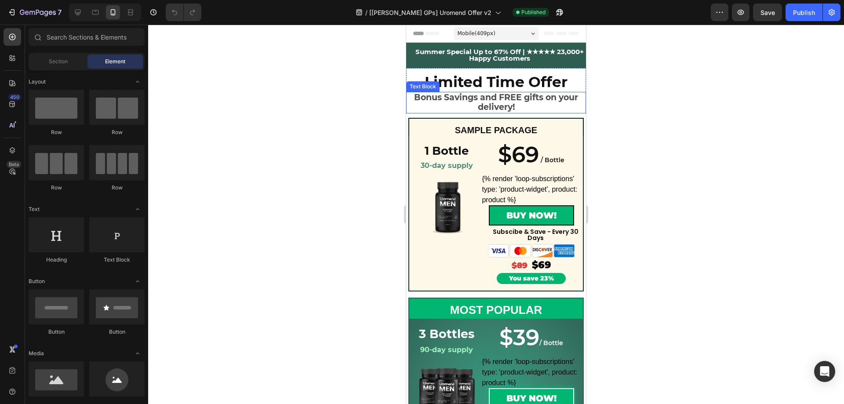
click at [454, 100] on p "Bonus Savings and FREE gifts on your delivery!" at bounding box center [496, 103] width 165 height 20
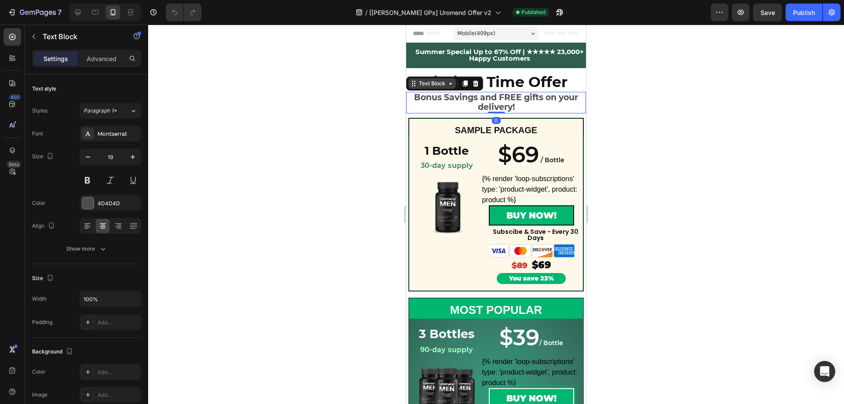
click at [417, 86] on icon at bounding box center [413, 83] width 7 height 7
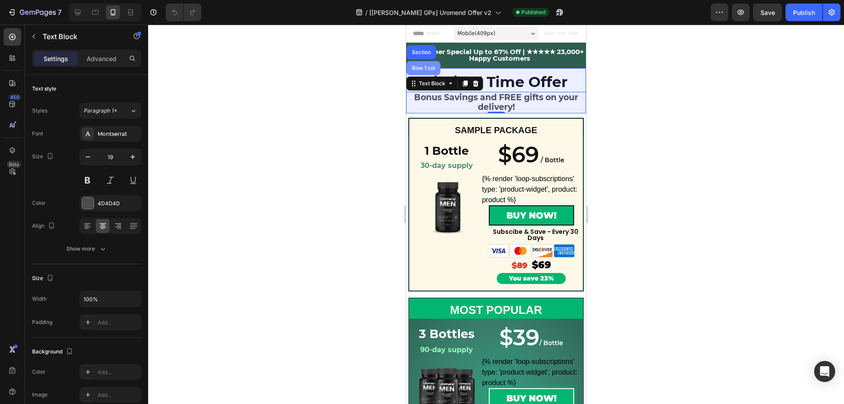
click at [420, 66] on div "Row 1 col" at bounding box center [423, 68] width 27 height 5
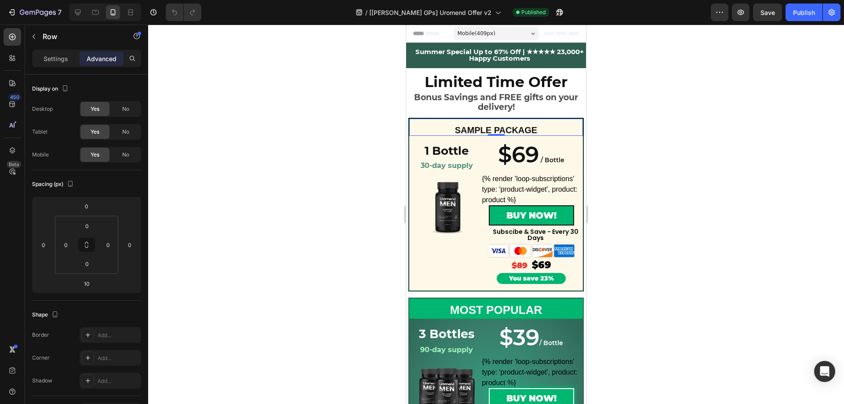
click at [433, 119] on div "SAMPLE PACKAGE Text Block Row 0" at bounding box center [496, 127] width 175 height 18
click at [430, 122] on div "SAMPLE PACKAGE Text Block Row 0" at bounding box center [496, 127] width 175 height 18
click at [423, 139] on div "Row" at bounding box center [443, 145] width 62 height 14
click at [419, 149] on div "Row" at bounding box center [430, 144] width 32 height 11
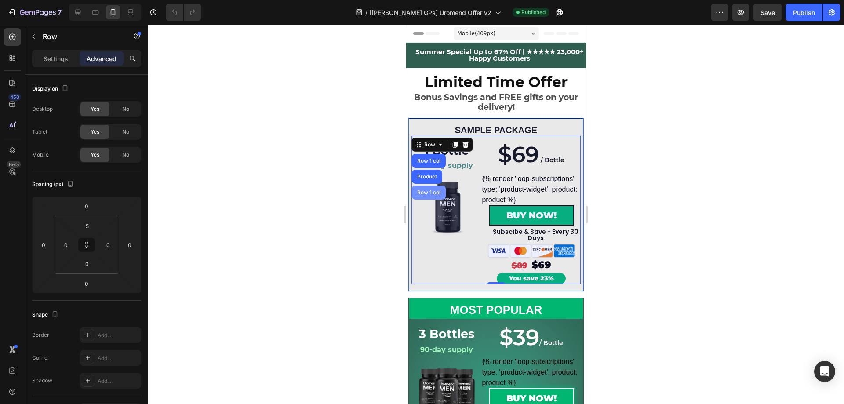
click at [423, 194] on div "Row 1 col" at bounding box center [429, 192] width 27 height 5
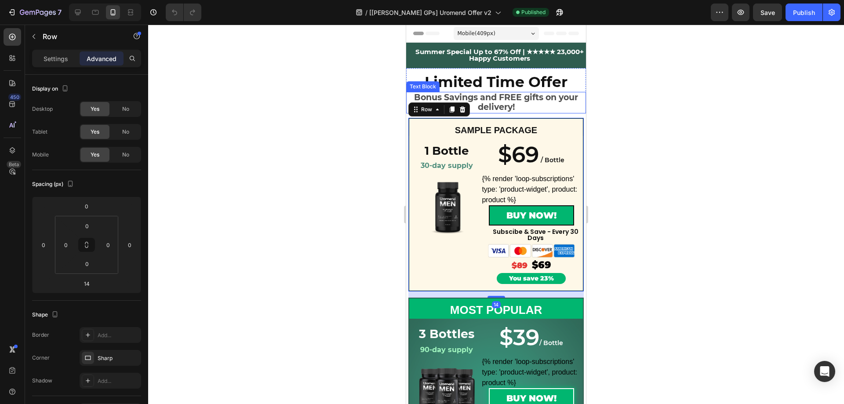
click at [444, 98] on p "Bonus Savings and FREE gifts on your delivery!" at bounding box center [496, 103] width 165 height 20
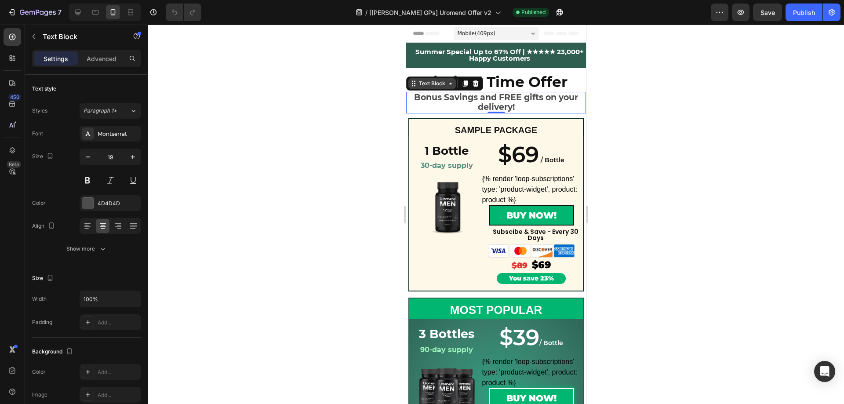
click at [416, 83] on icon at bounding box center [413, 83] width 7 height 7
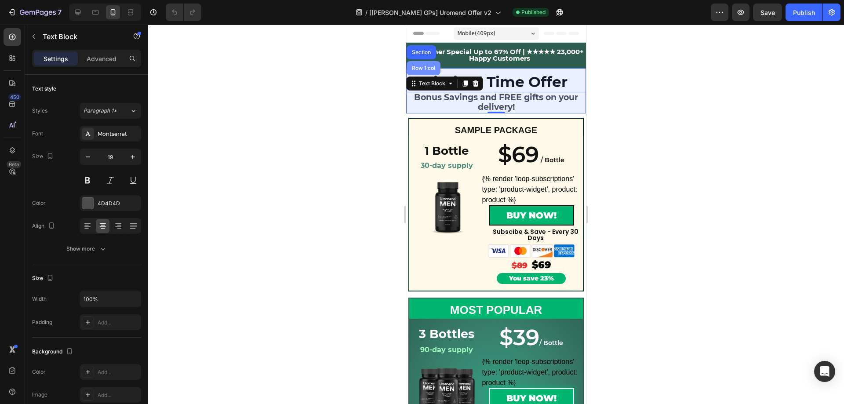
click at [427, 66] on div "Row 1 col" at bounding box center [423, 68] width 27 height 5
